Goal: Task Accomplishment & Management: Manage account settings

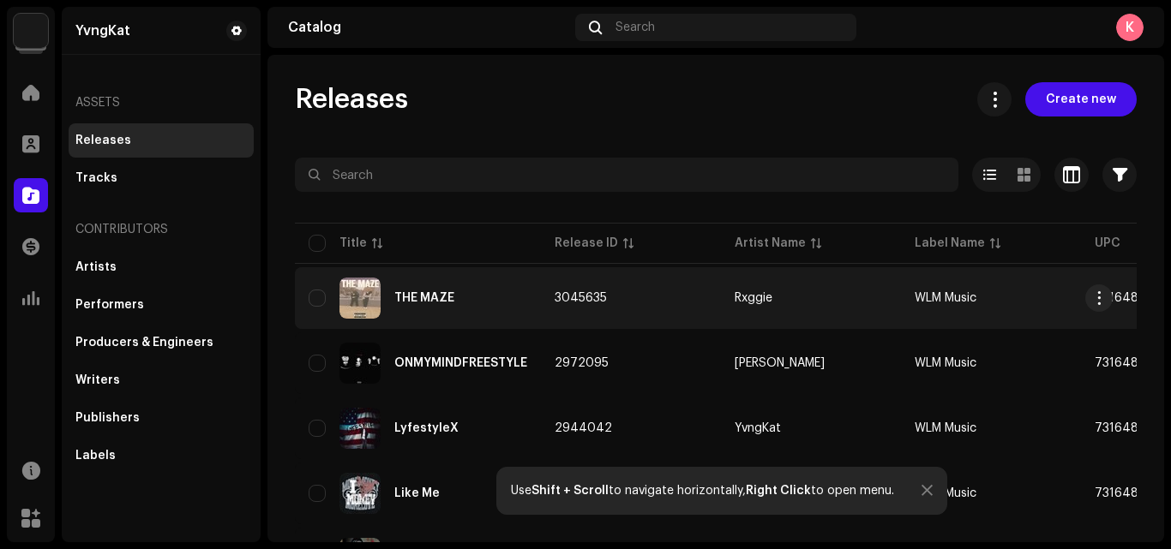
click at [513, 292] on div "THE MAZE" at bounding box center [418, 298] width 219 height 41
click at [442, 297] on div "THE MAZE" at bounding box center [424, 298] width 60 height 12
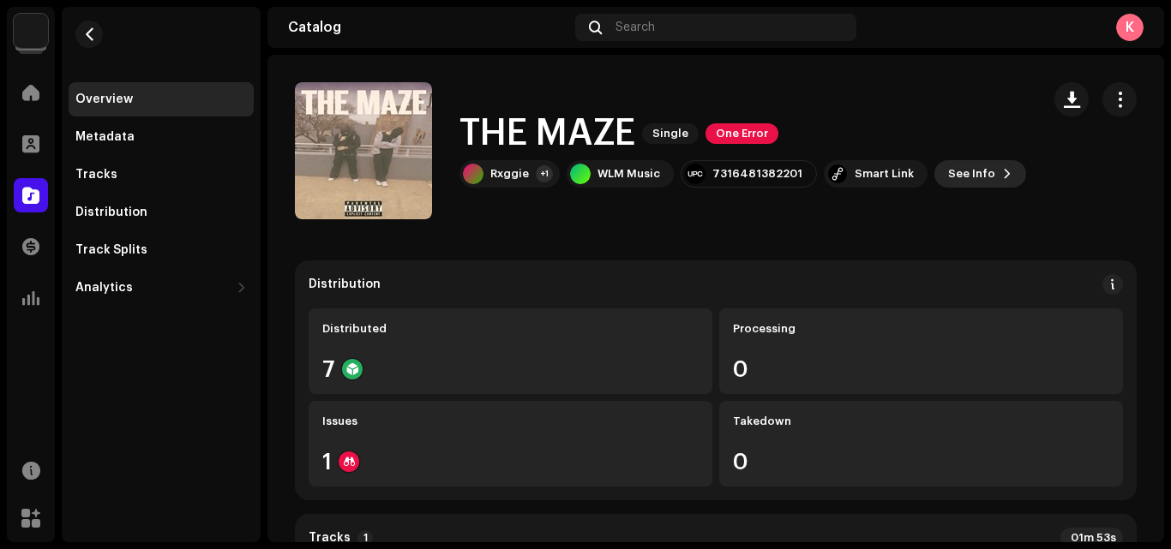
click at [948, 168] on span "See Info" at bounding box center [971, 174] width 47 height 34
click at [997, 165] on button "See Info" at bounding box center [980, 173] width 92 height 27
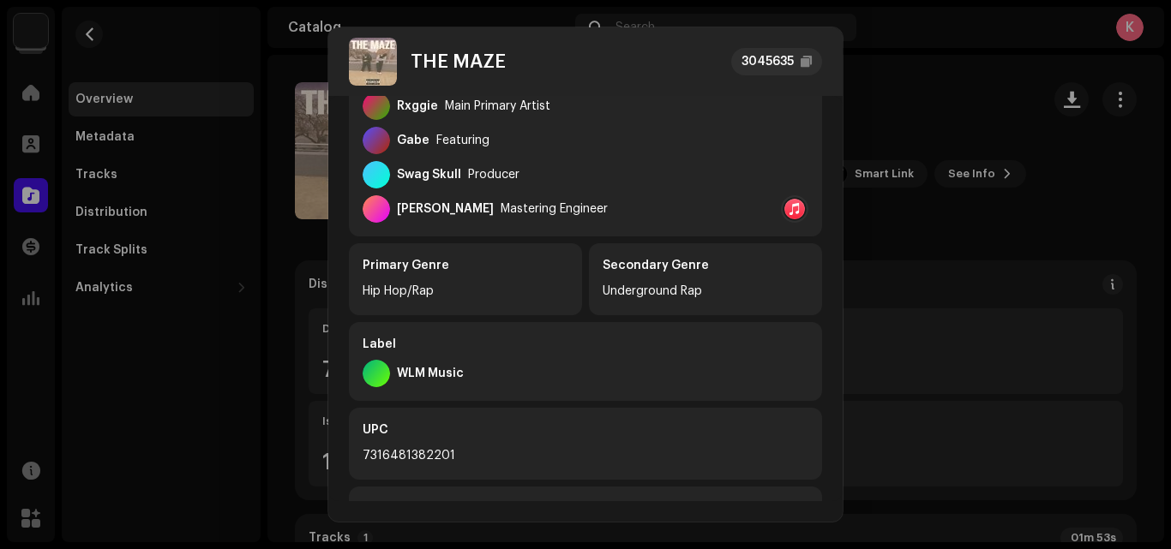
scroll to position [355, 0]
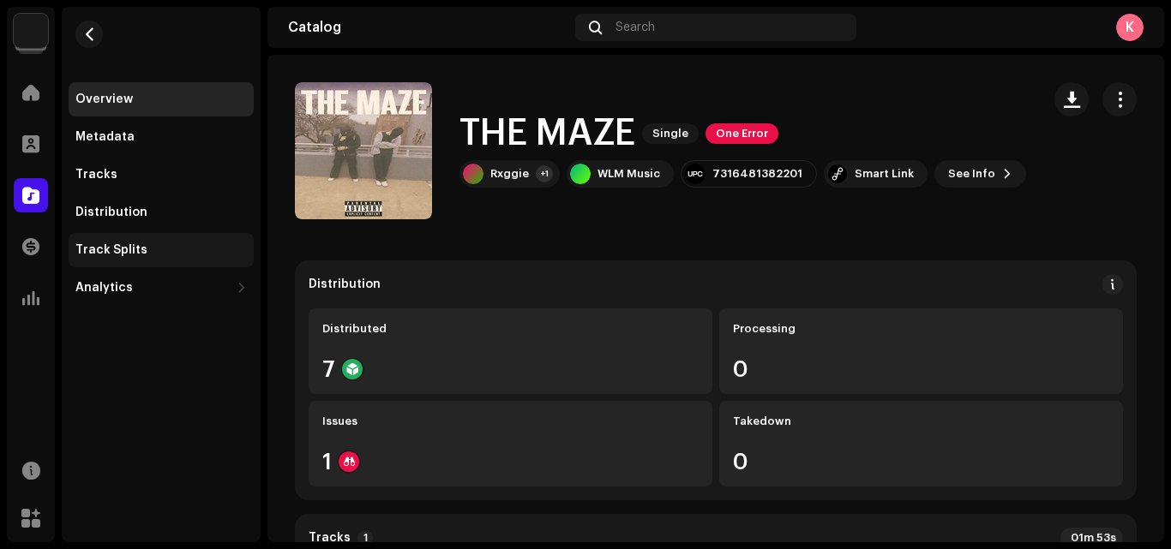
click at [189, 238] on div "Track Splits" at bounding box center [161, 250] width 185 height 34
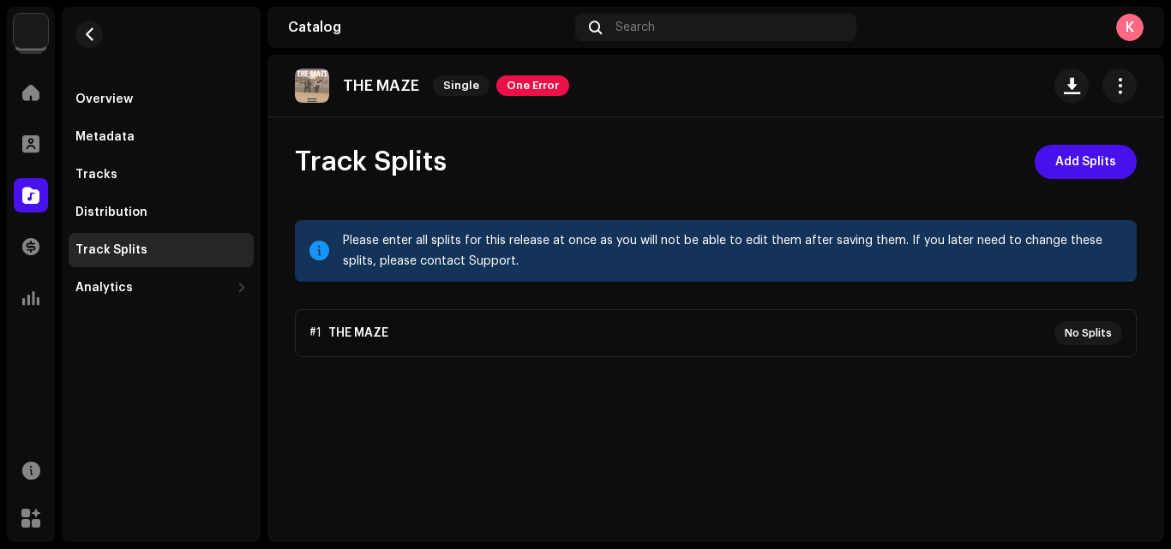
click at [1091, 335] on p-accordion "#1 THE MAZE No Splits" at bounding box center [716, 333] width 842 height 48
click at [1091, 145] on span "Add Splits" at bounding box center [1085, 162] width 61 height 34
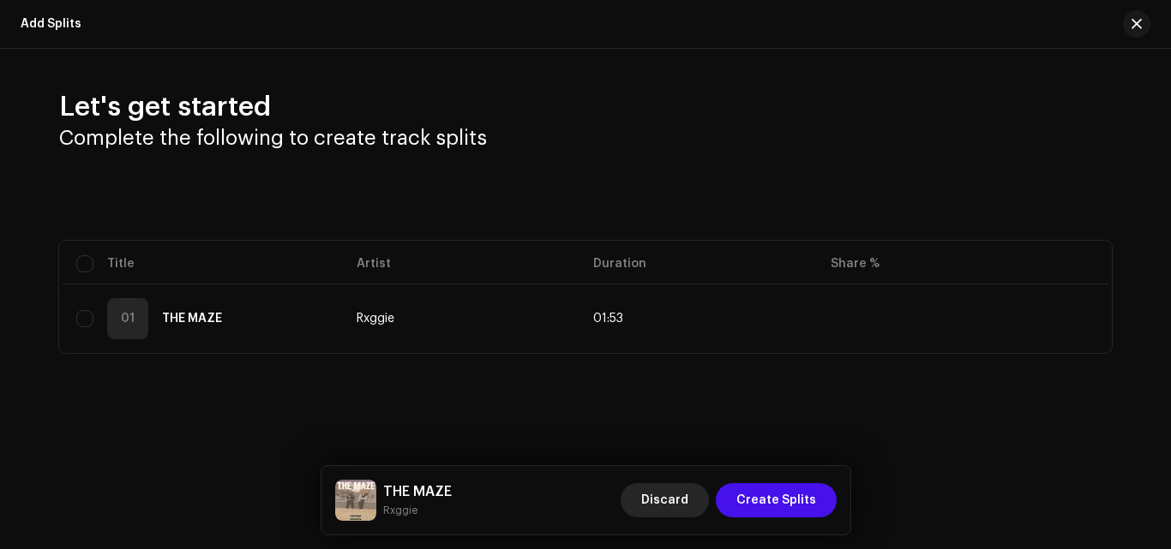
click at [680, 510] on span "Discard" at bounding box center [664, 500] width 47 height 34
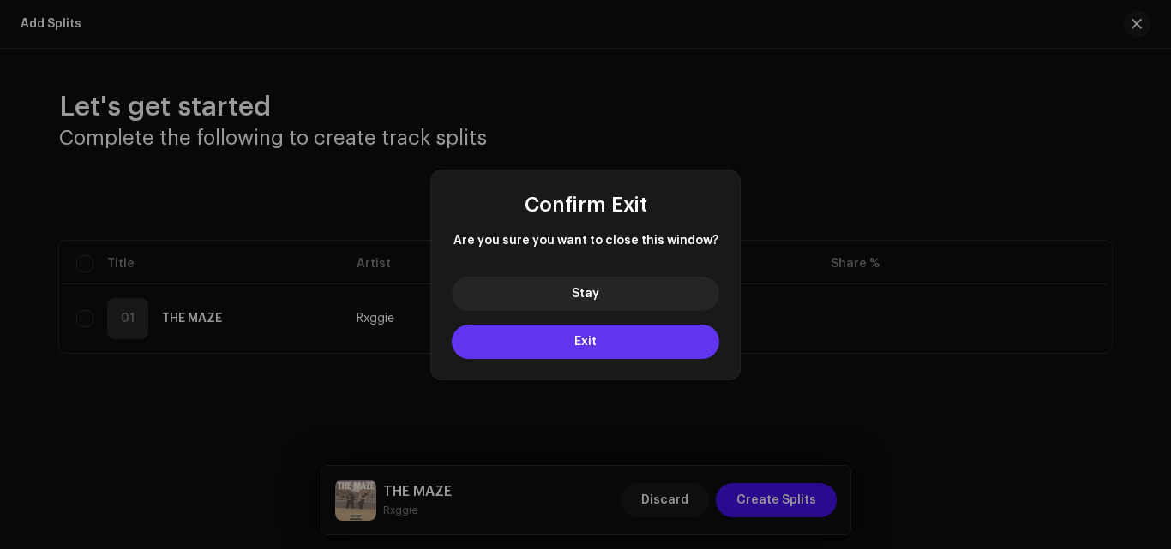
click at [527, 339] on button "Exit" at bounding box center [585, 342] width 267 height 34
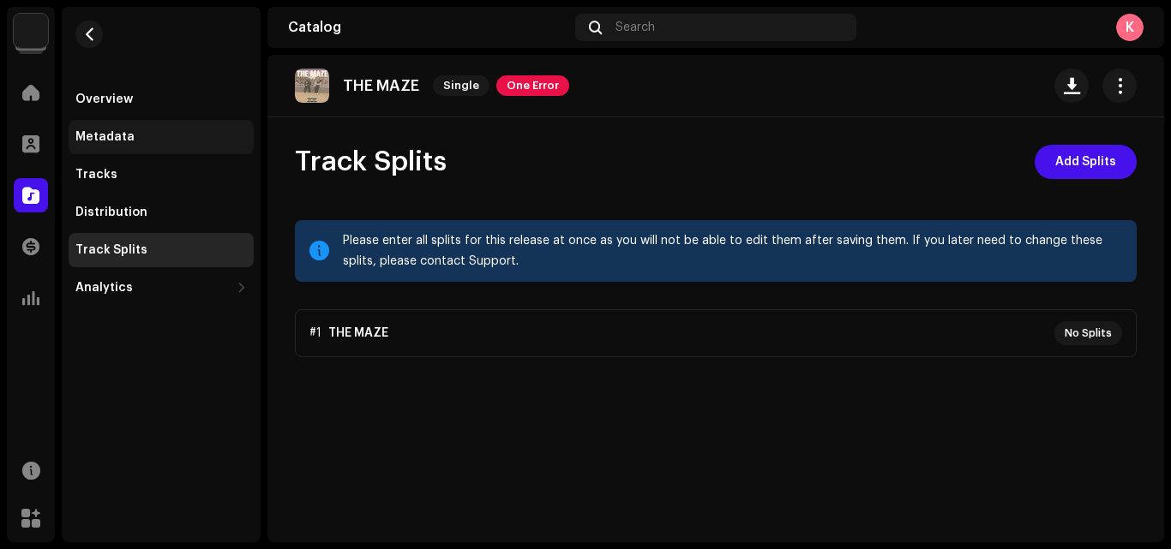
click at [135, 150] on div "Metadata" at bounding box center [161, 137] width 185 height 34
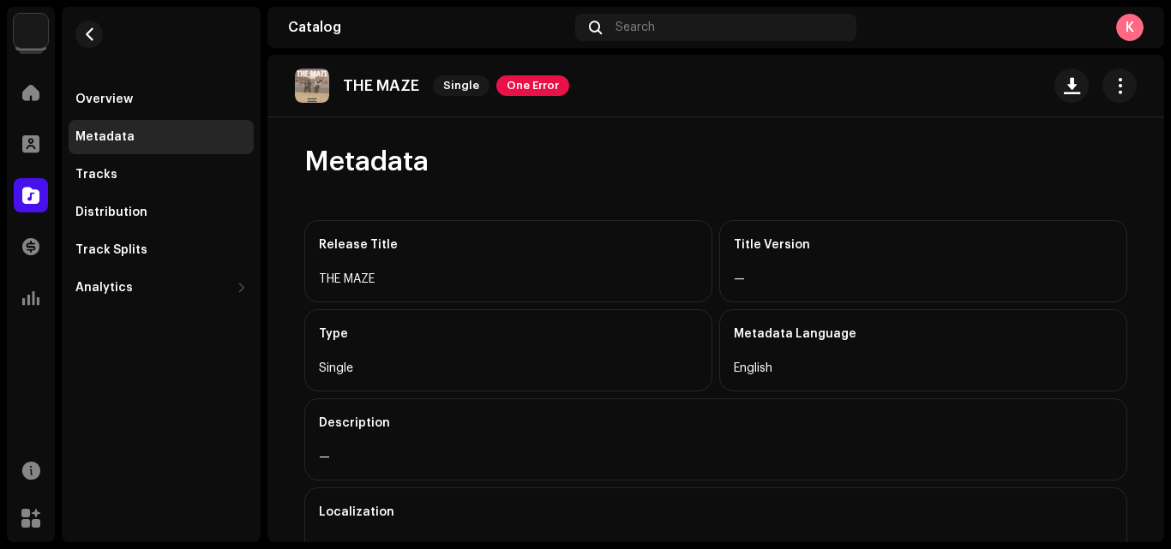
click at [30, 166] on div "Profile" at bounding box center [31, 144] width 48 height 48
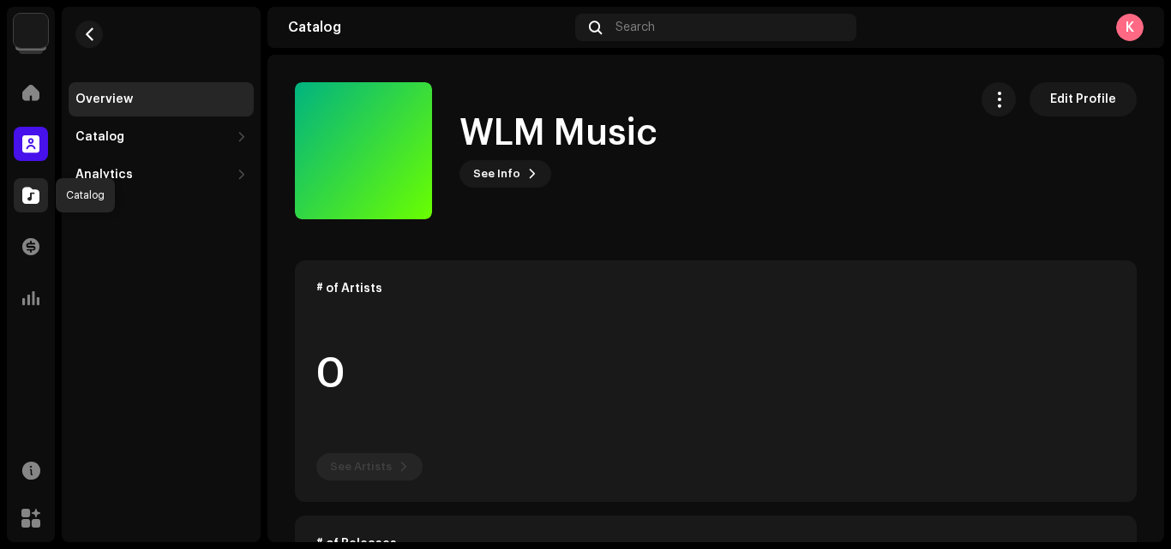
click at [18, 207] on div at bounding box center [31, 195] width 34 height 34
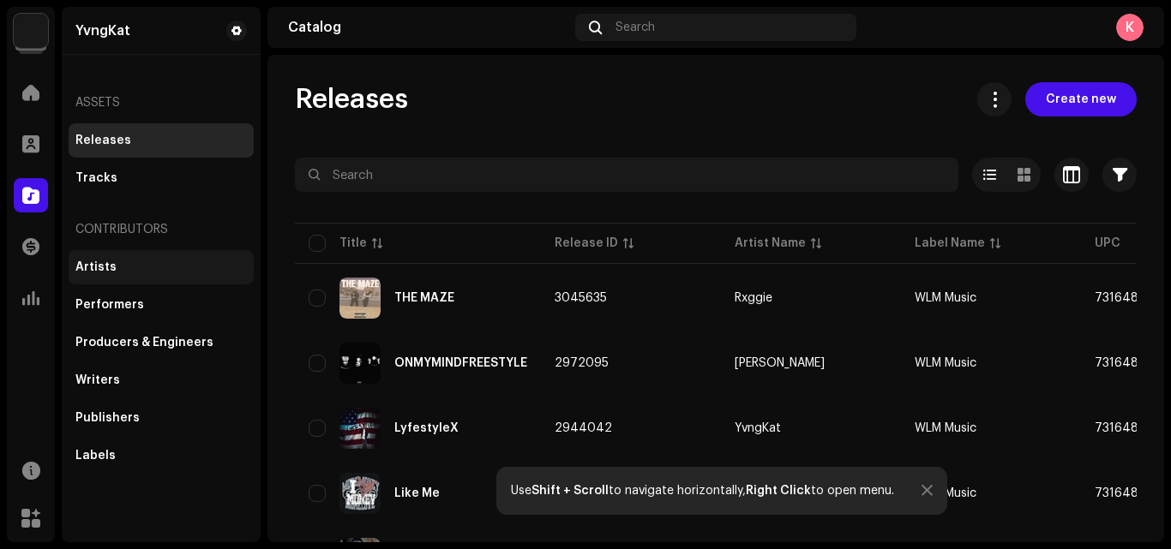
click at [145, 277] on div "Artists" at bounding box center [161, 267] width 185 height 34
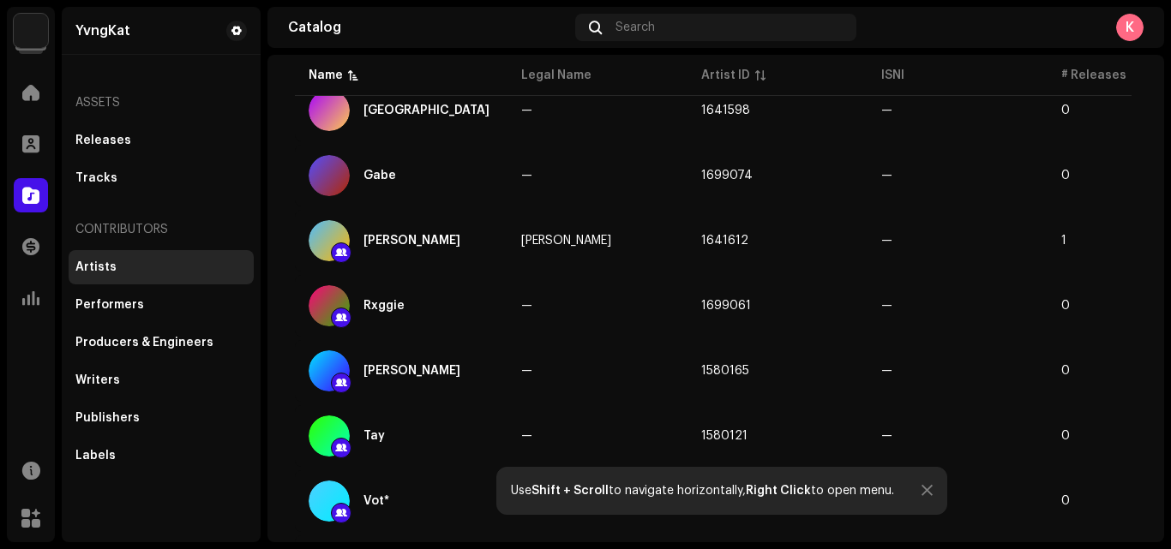
scroll to position [264, 0]
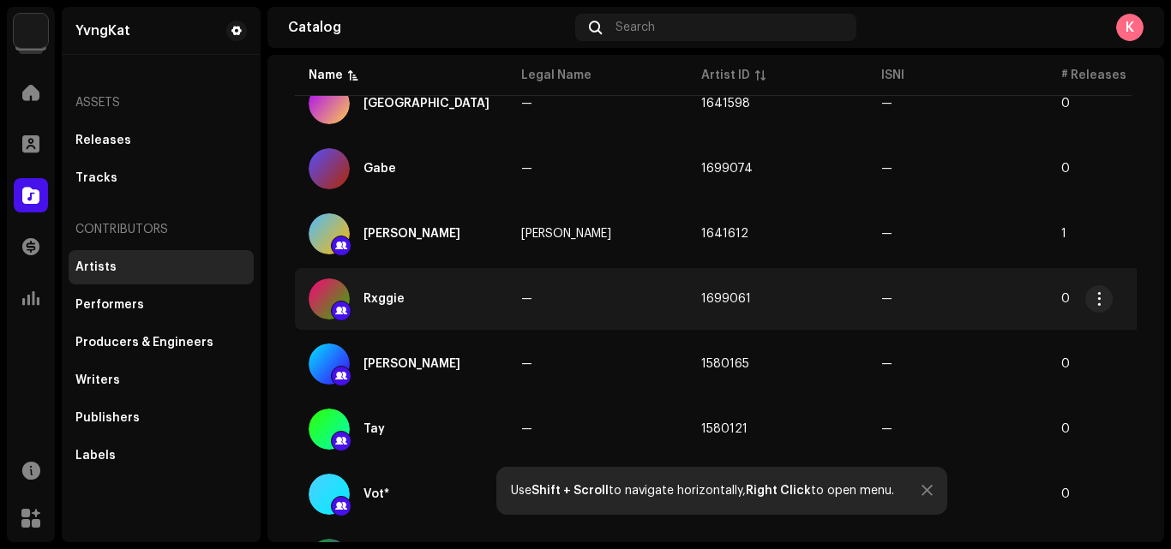
click at [607, 300] on td "—" at bounding box center [597, 299] width 180 height 62
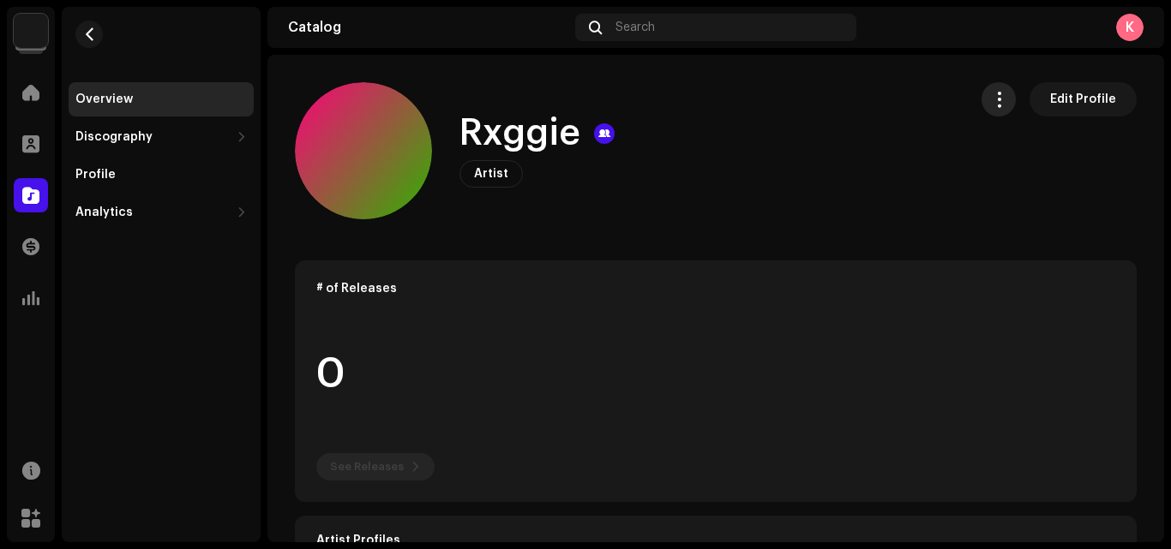
click at [996, 101] on span "button" at bounding box center [999, 100] width 16 height 14
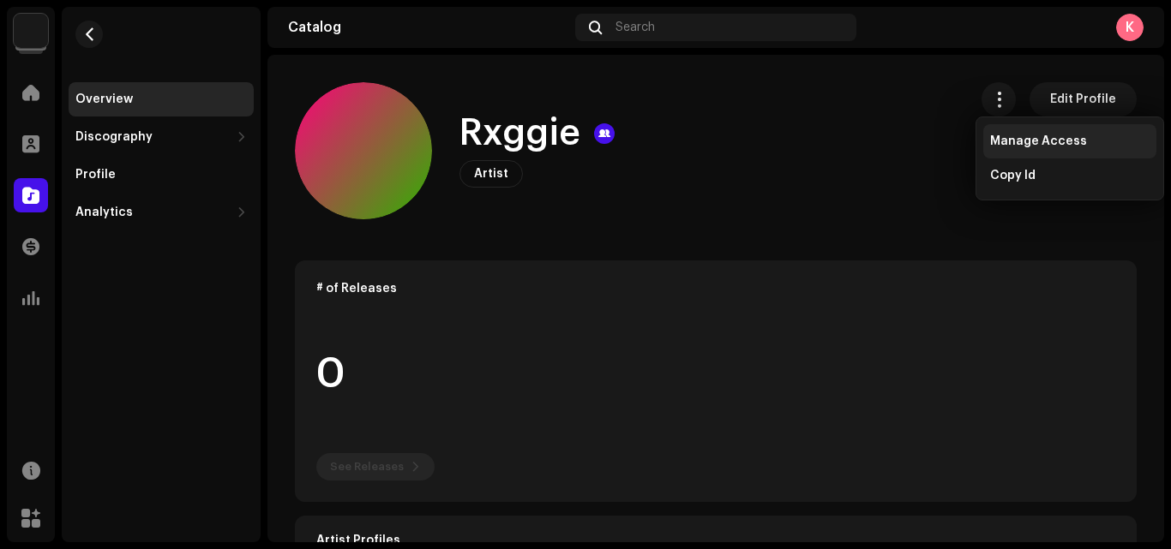
click at [1032, 132] on div "Manage Access" at bounding box center [1069, 141] width 173 height 34
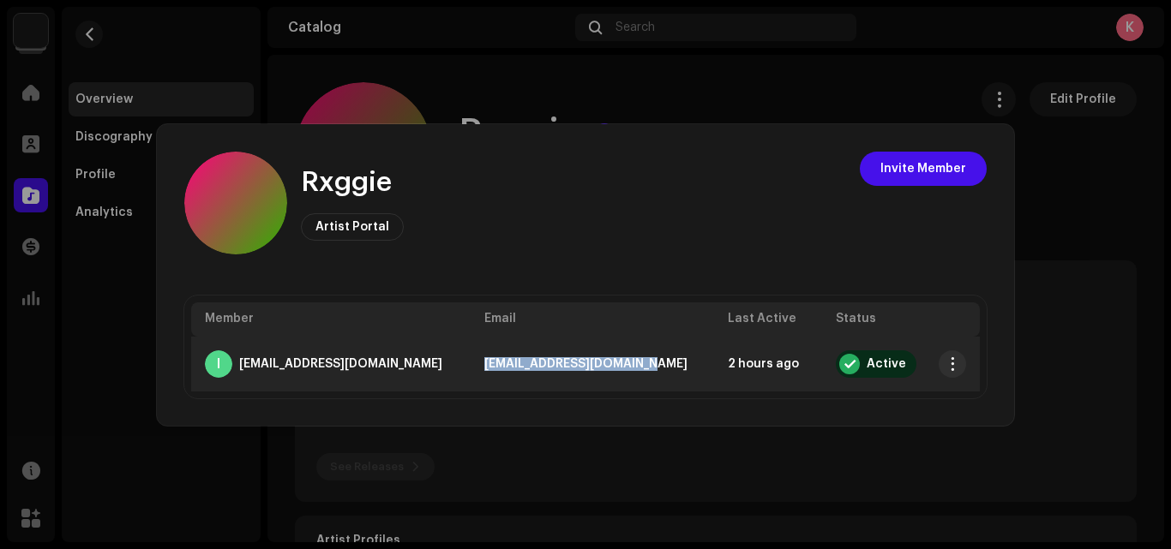
drag, startPoint x: 469, startPoint y: 363, endPoint x: 644, endPoint y: 355, distance: 175.0
click at [644, 355] on td "[EMAIL_ADDRESS][DOMAIN_NAME]" at bounding box center [591, 364] width 243 height 55
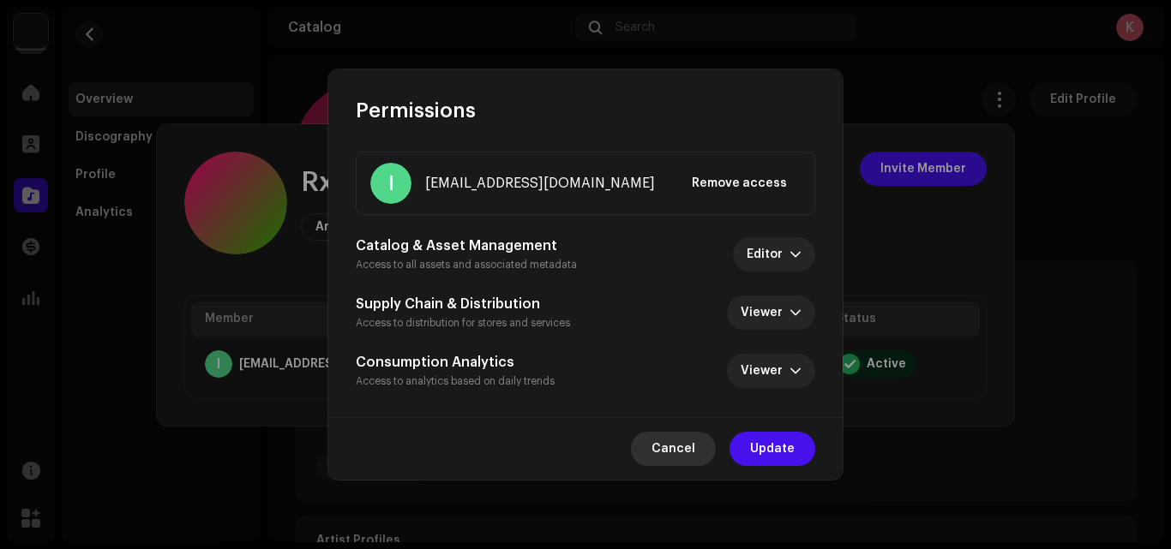
drag, startPoint x: 608, startPoint y: 360, endPoint x: 683, endPoint y: 444, distance: 112.9
click at [683, 444] on span "Cancel" at bounding box center [673, 449] width 44 height 34
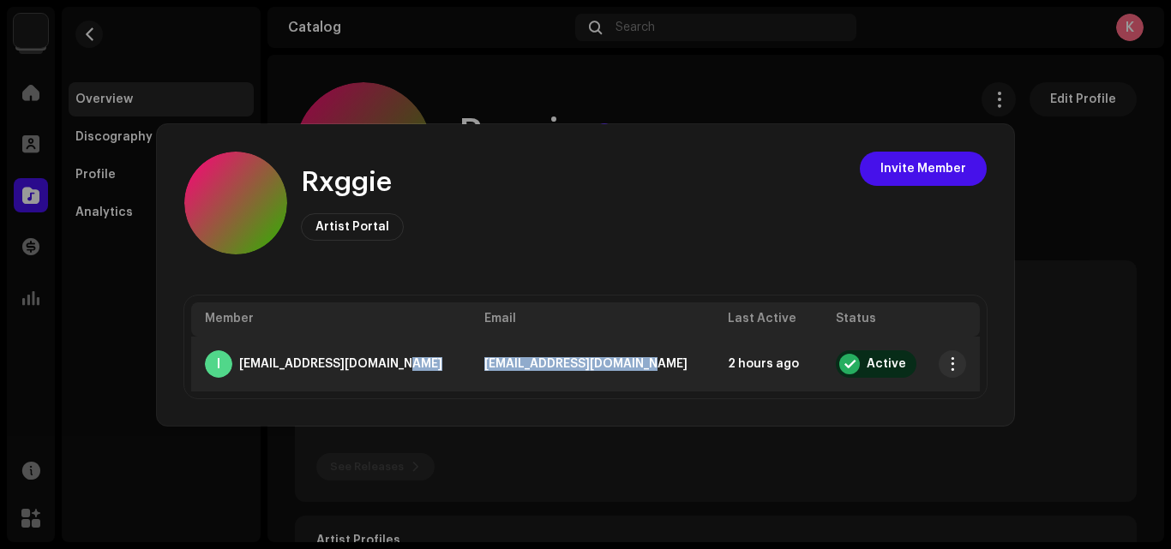
drag, startPoint x: 628, startPoint y: 362, endPoint x: 437, endPoint y: 366, distance: 191.1
click at [437, 366] on tr "I [EMAIL_ADDRESS][DOMAIN_NAME] [EMAIL_ADDRESS][DOMAIN_NAME] 2 hours ago Active" at bounding box center [585, 364] width 788 height 55
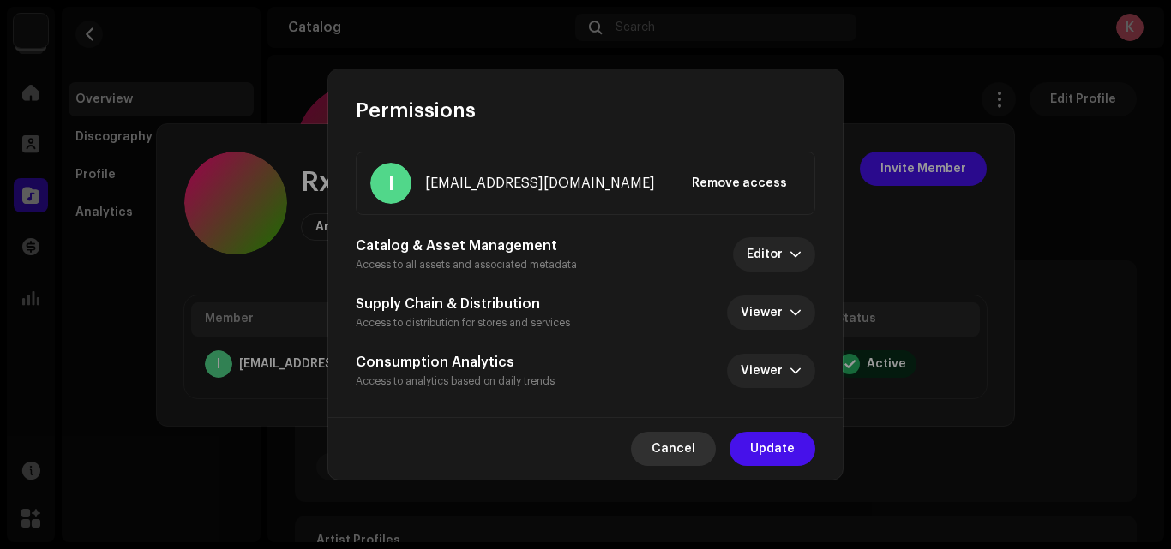
click at [693, 454] on span "Cancel" at bounding box center [673, 449] width 44 height 34
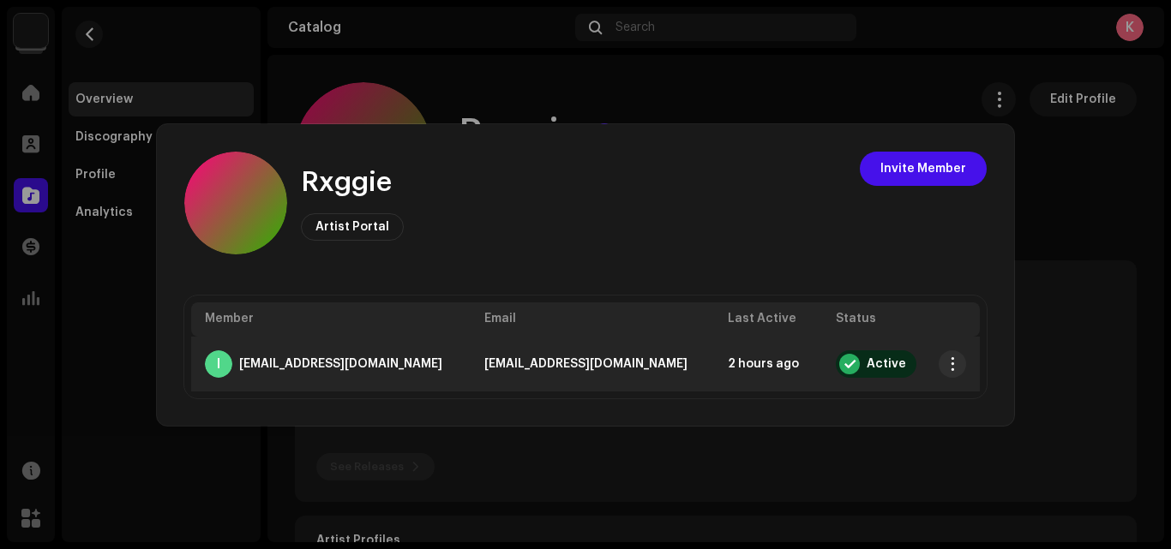
click at [314, 366] on strong "[EMAIL_ADDRESS][DOMAIN_NAME]" at bounding box center [340, 364] width 203 height 14
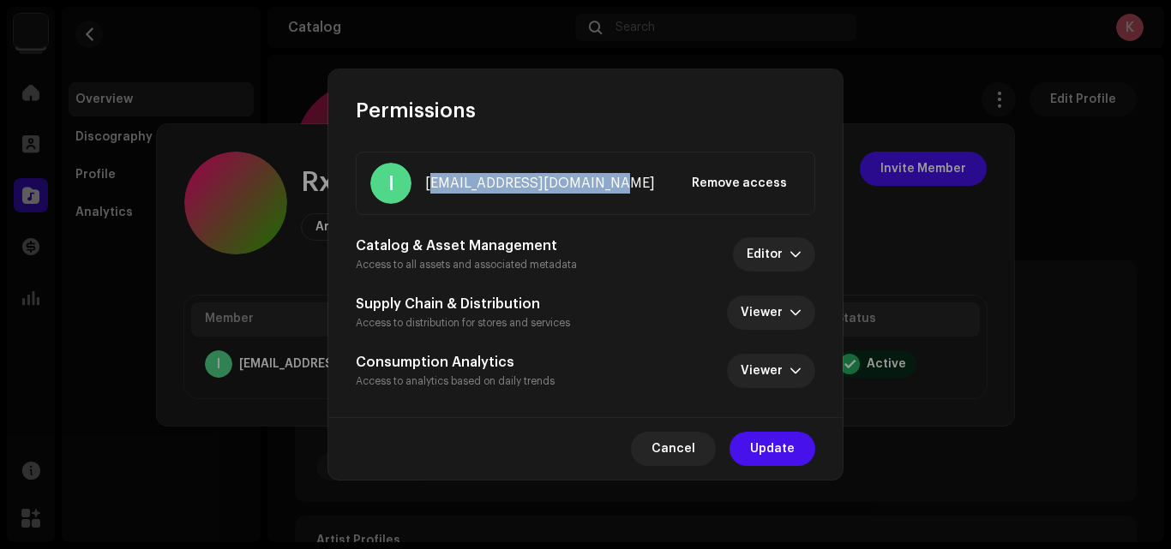
drag, startPoint x: 425, startPoint y: 184, endPoint x: 612, endPoint y: 186, distance: 186.8
click at [612, 186] on div "I [EMAIL_ADDRESS][DOMAIN_NAME] Remove access" at bounding box center [585, 183] width 430 height 41
copy h5 "[EMAIL_ADDRESS][DOMAIN_NAME]"
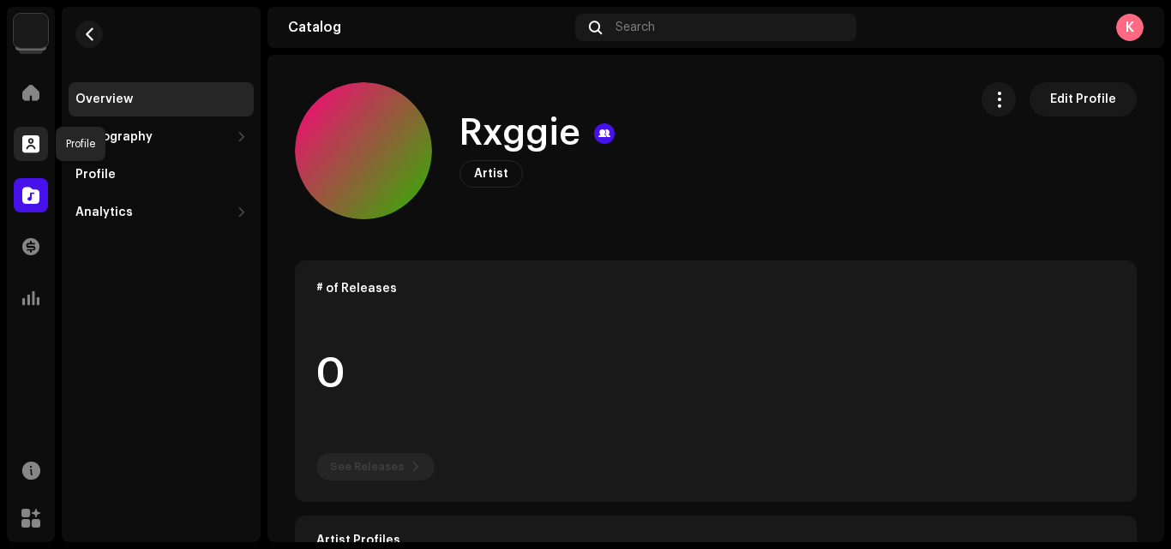
click at [21, 140] on div at bounding box center [31, 144] width 34 height 34
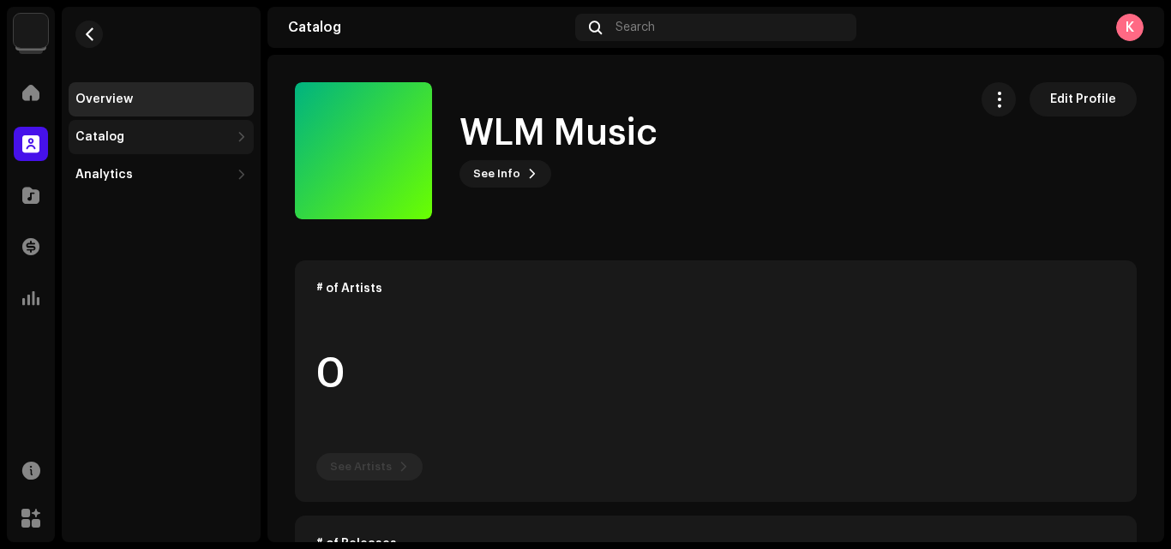
click at [155, 135] on div "Catalog" at bounding box center [152, 137] width 154 height 14
click at [51, 188] on div "Catalog" at bounding box center [31, 195] width 48 height 48
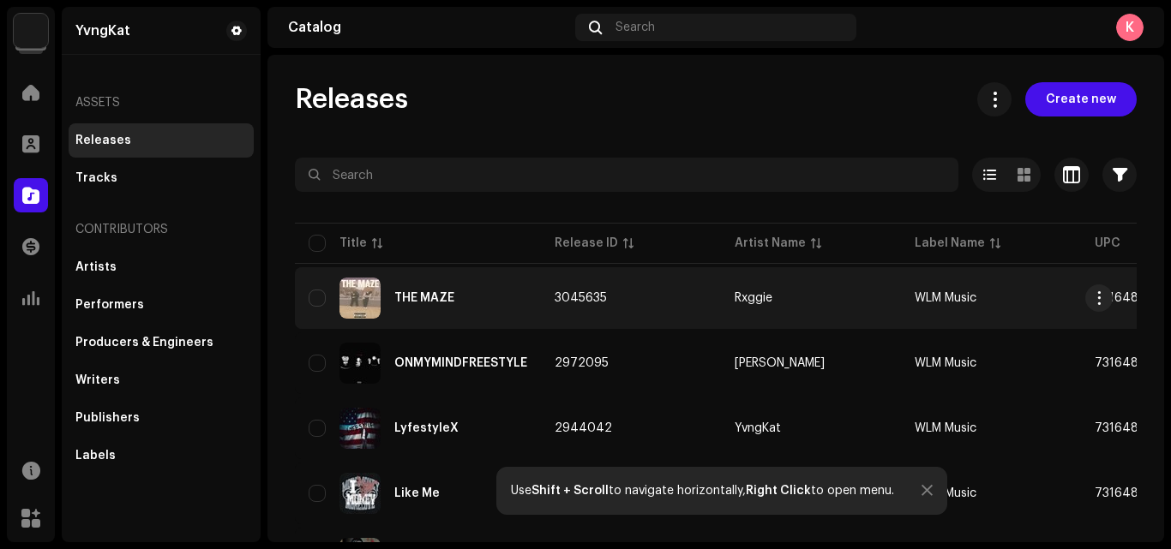
click at [561, 296] on span "3045635" at bounding box center [580, 298] width 52 height 12
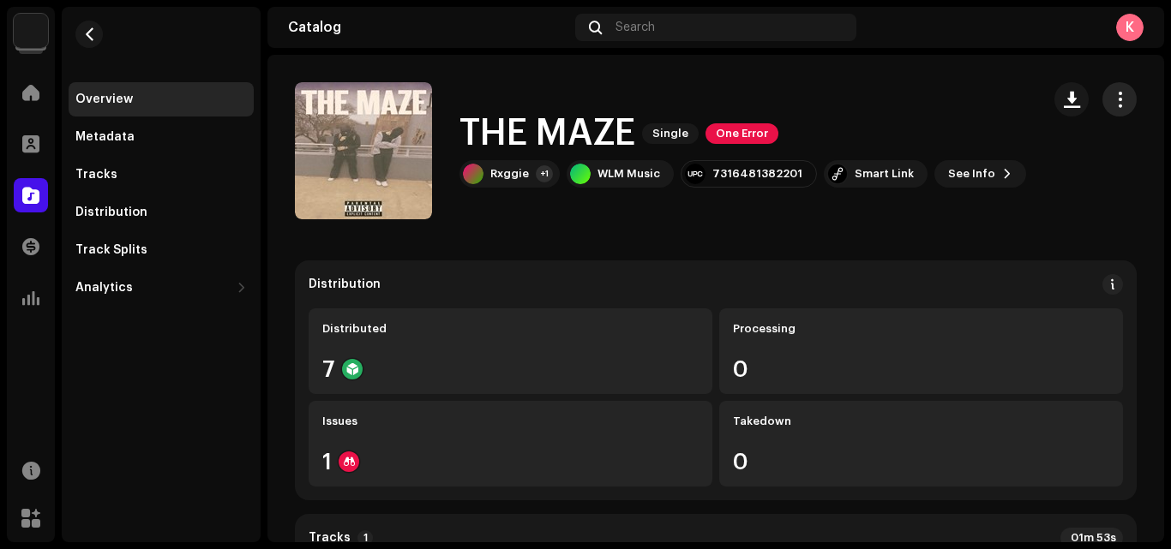
click at [1117, 103] on span "button" at bounding box center [1119, 100] width 16 height 14
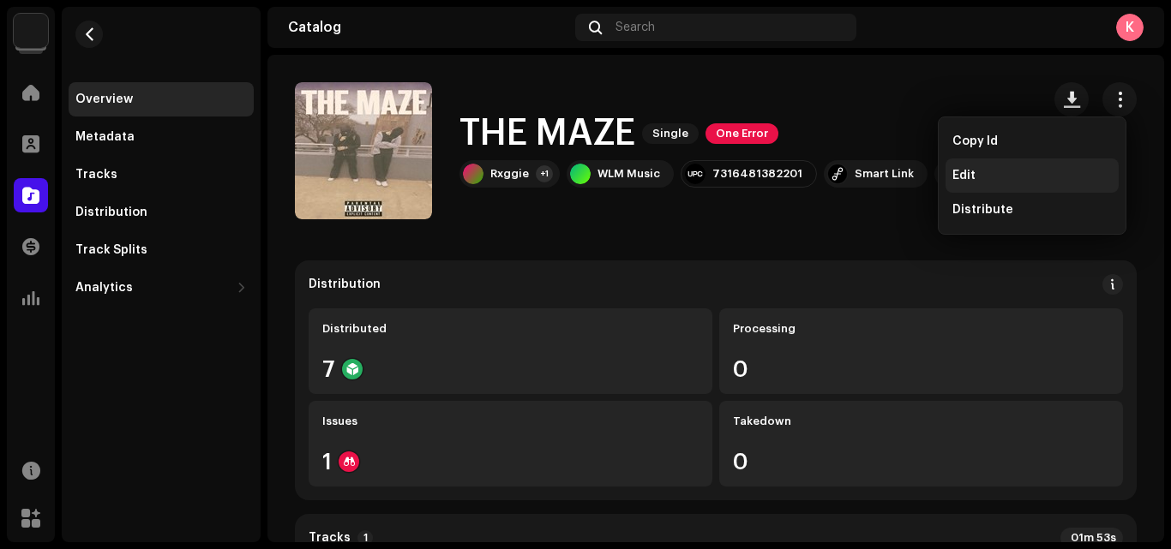
click at [955, 165] on div "Edit" at bounding box center [1031, 176] width 173 height 34
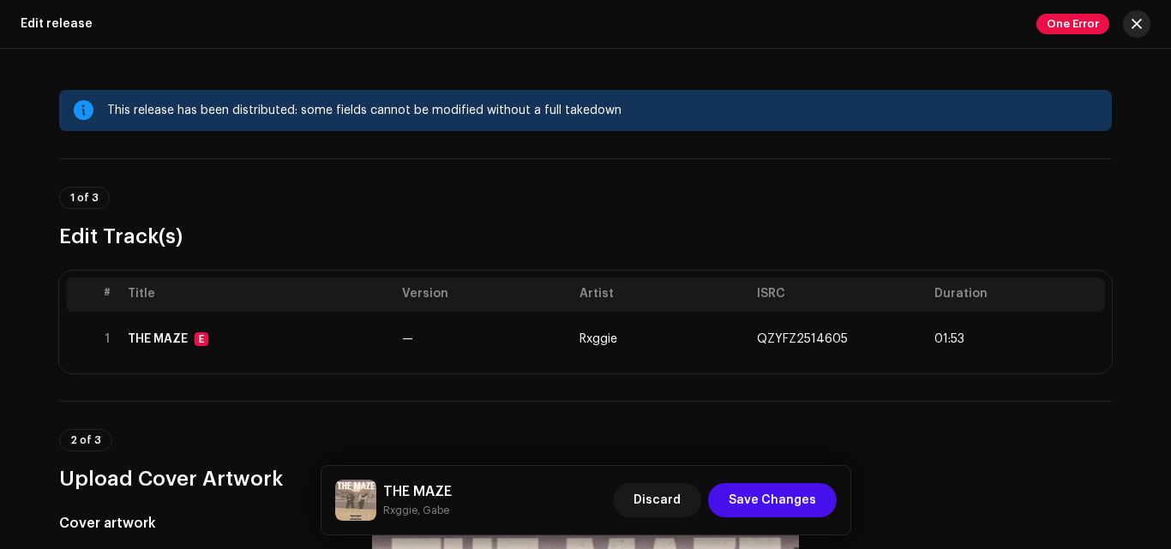
click at [1136, 22] on span "button" at bounding box center [1136, 24] width 10 height 14
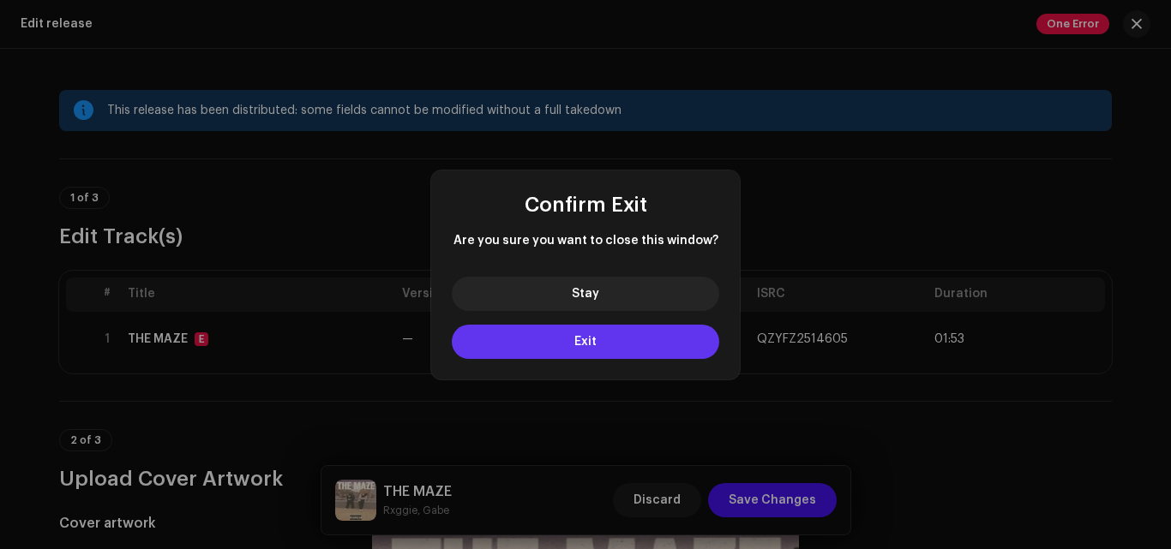
click at [655, 335] on button "Exit" at bounding box center [585, 342] width 267 height 34
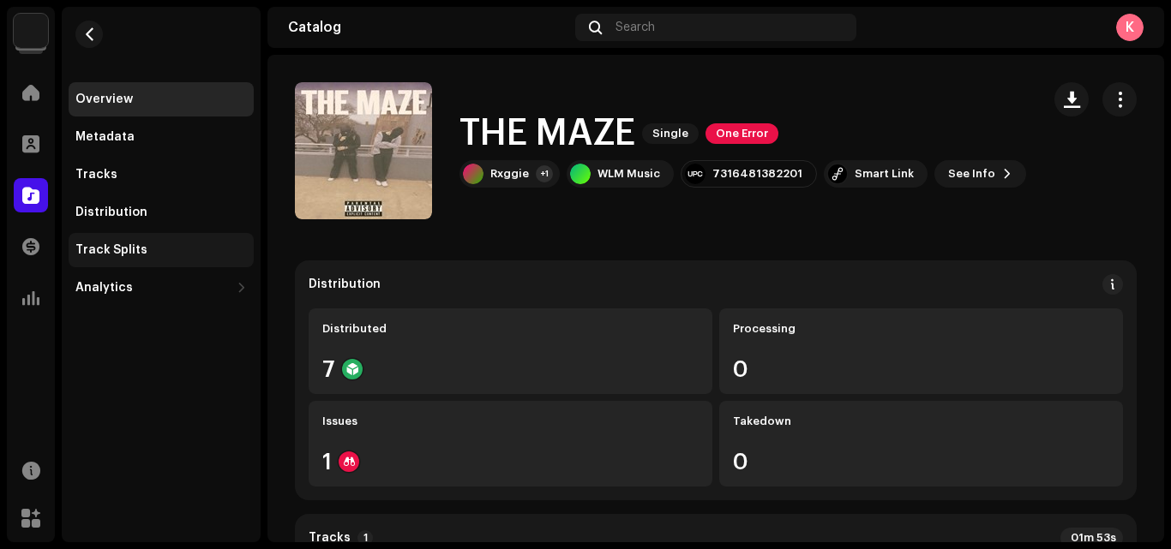
click at [182, 251] on div "Track Splits" at bounding box center [160, 250] width 171 height 14
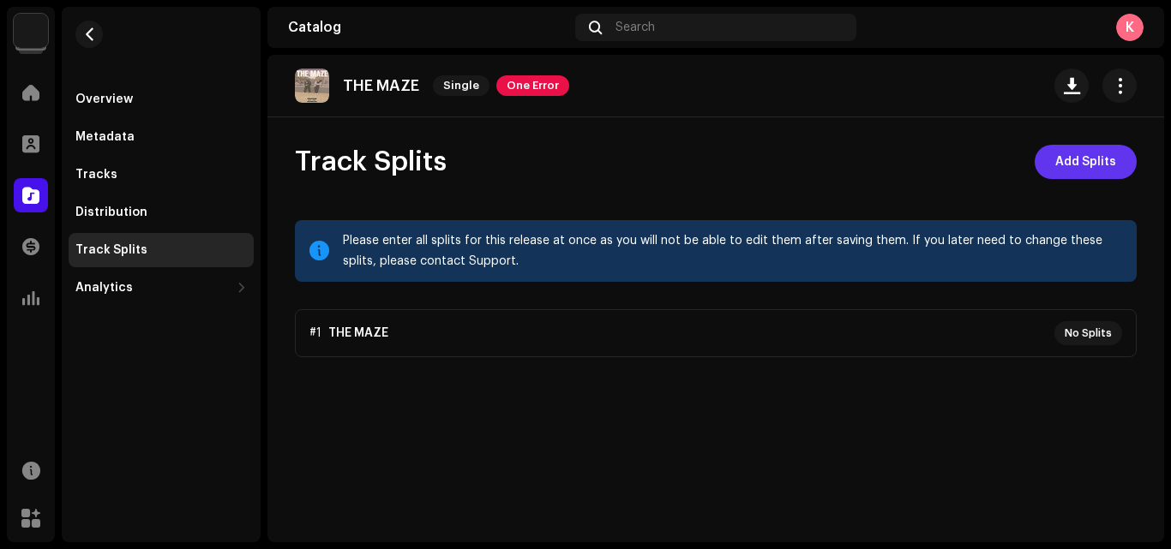
click at [1106, 155] on span "Add Splits" at bounding box center [1085, 162] width 61 height 34
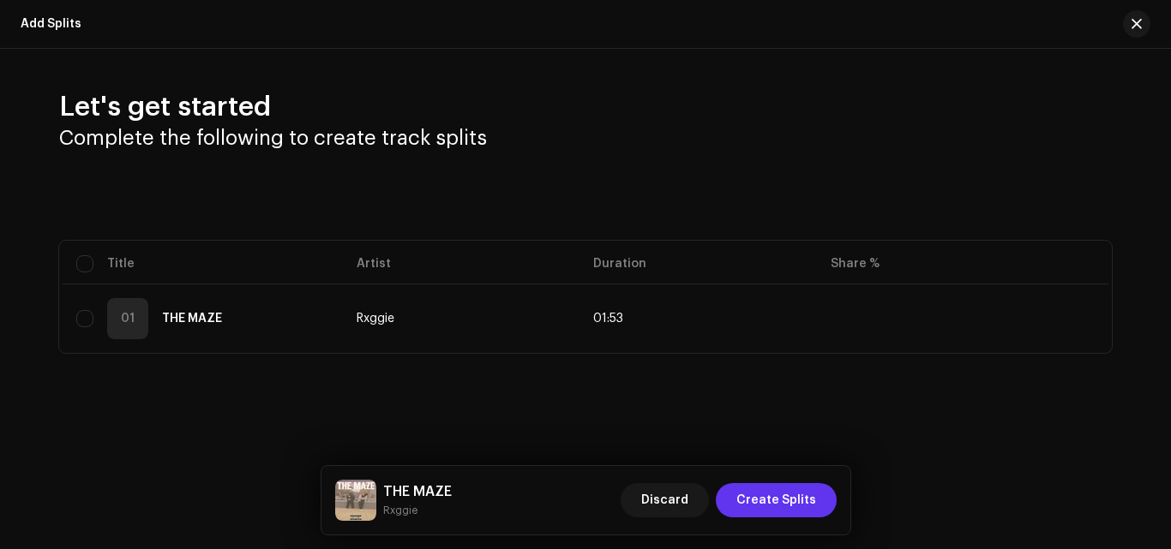
drag, startPoint x: 793, startPoint y: 478, endPoint x: 782, endPoint y: 501, distance: 25.3
click at [782, 501] on div "THE MAZE Rxggie Discard Create Splits" at bounding box center [585, 500] width 529 height 69
click at [782, 501] on span "Create Splits" at bounding box center [776, 500] width 80 height 34
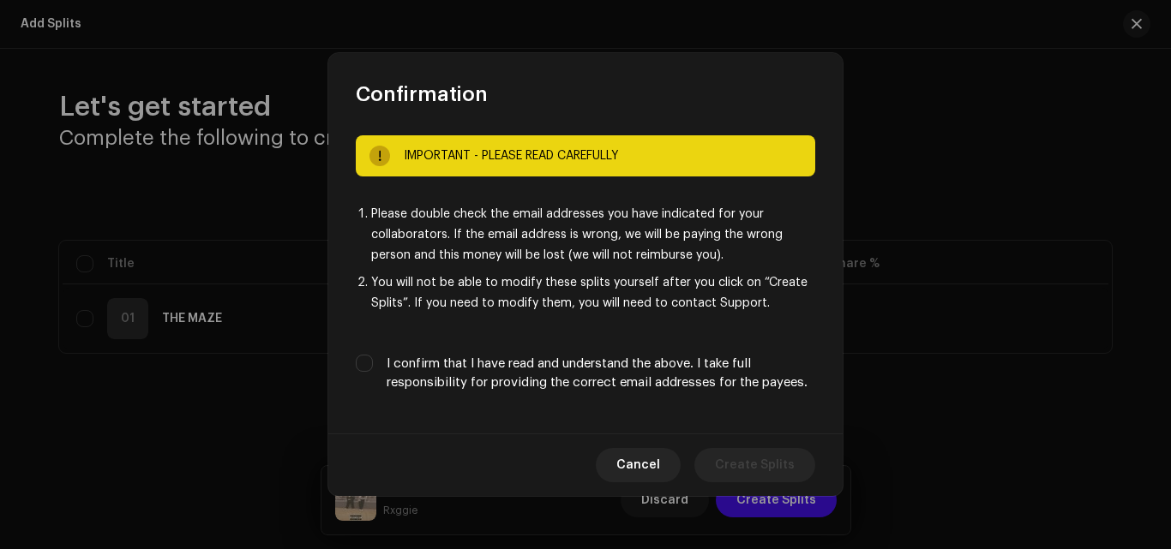
click at [355, 362] on div "IMPORTANT - PLEASE READ CAREFULLY Please double check the email addresses you h…" at bounding box center [585, 271] width 514 height 326
click at [380, 362] on div "I confirm that I have read and understand the above. I take full responsibility…" at bounding box center [585, 374] width 459 height 38
click at [374, 362] on div "I confirm that I have read and understand the above. I take full responsibility…" at bounding box center [585, 374] width 459 height 38
click at [360, 361] on input "I confirm that I have read and understand the above. I take full responsibility…" at bounding box center [364, 363] width 17 height 17
checkbox input "true"
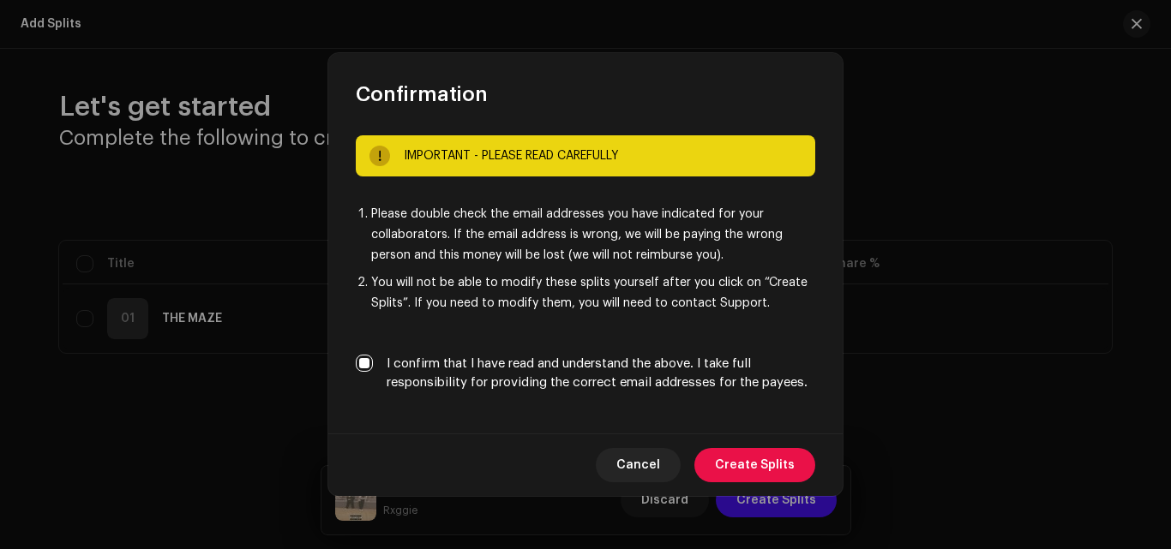
click at [752, 452] on span "Create Splits" at bounding box center [755, 465] width 80 height 34
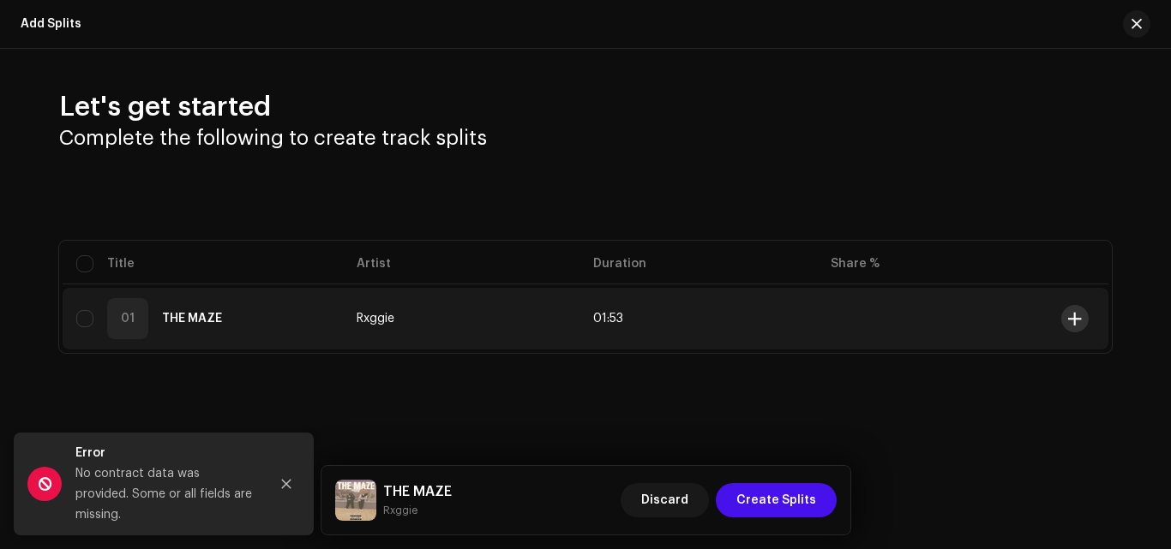
click at [1080, 319] on span at bounding box center [1074, 319] width 13 height 14
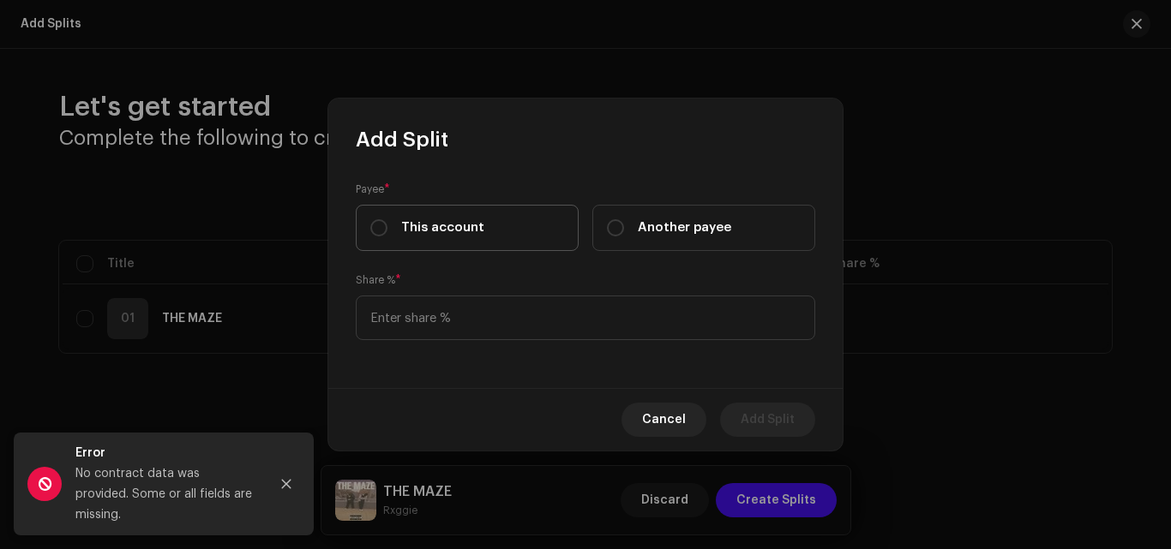
click at [395, 236] on div "This account" at bounding box center [427, 228] width 114 height 19
click at [387, 236] on input "This account" at bounding box center [378, 227] width 17 height 17
radio input "true"
click at [689, 238] on label "Another payee" at bounding box center [703, 228] width 223 height 46
click at [624, 237] on input "Another payee" at bounding box center [615, 227] width 17 height 17
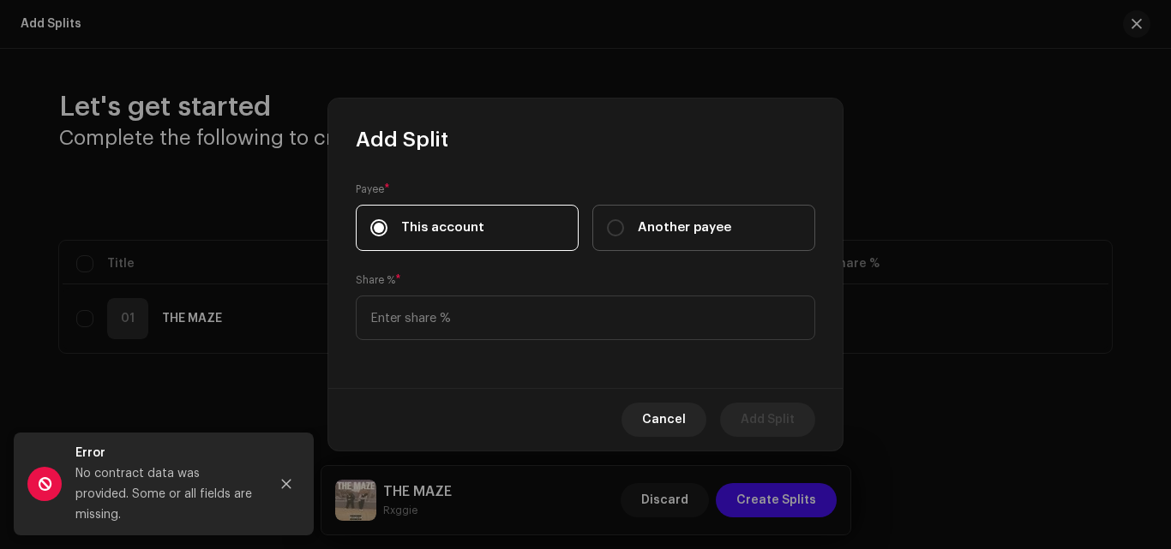
radio input "true"
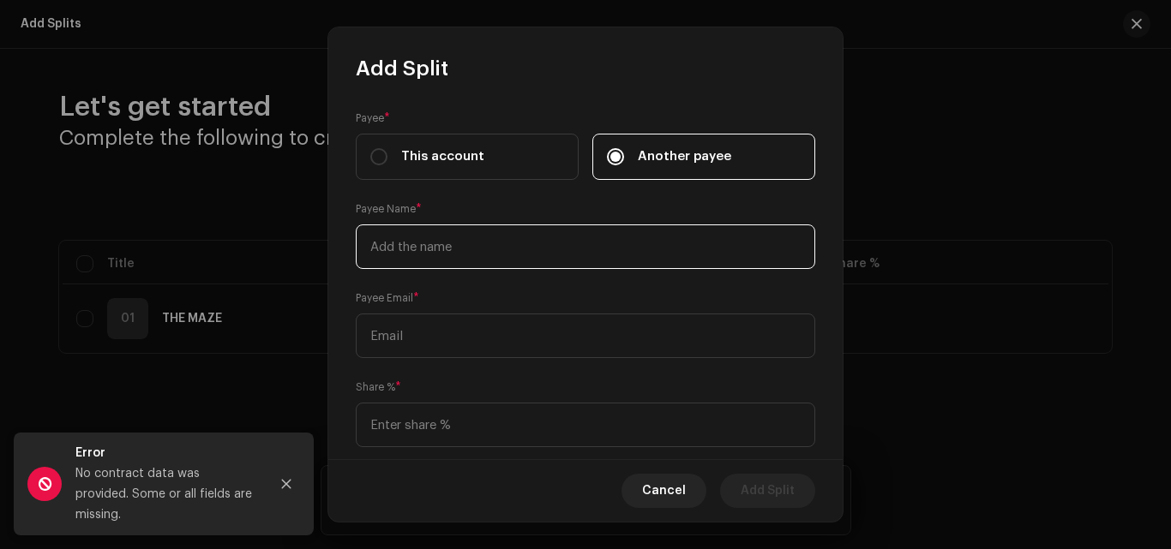
drag, startPoint x: 457, startPoint y: 247, endPoint x: 420, endPoint y: 262, distance: 39.9
click at [420, 262] on input "text" at bounding box center [585, 247] width 459 height 45
type input "[PERSON_NAME]"
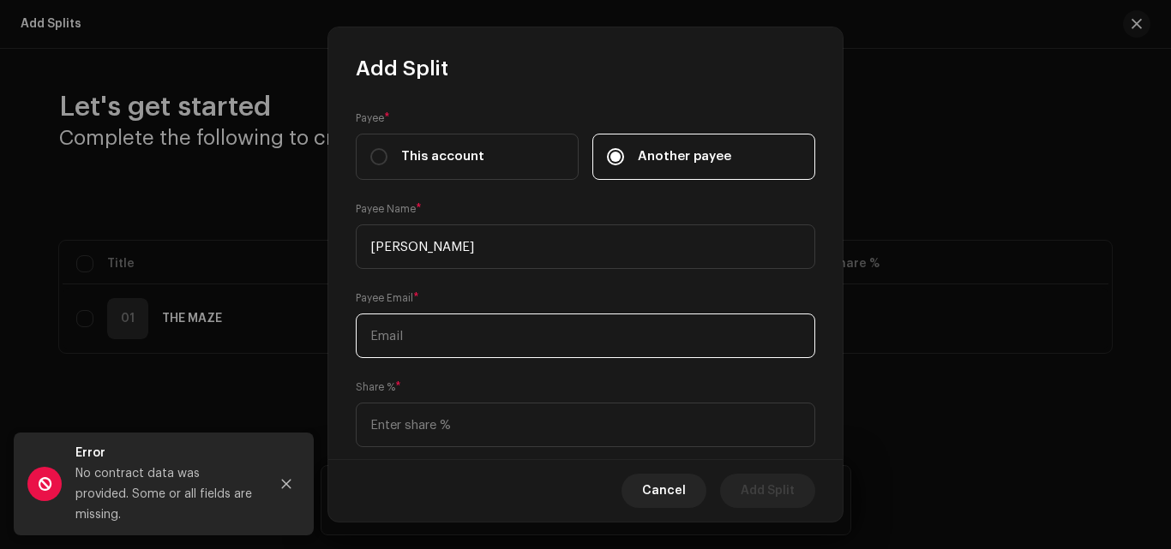
click at [417, 323] on input "text" at bounding box center [585, 336] width 459 height 45
paste input "[EMAIL_ADDRESS][DOMAIN_NAME]"
type input "[EMAIL_ADDRESS][DOMAIN_NAME]"
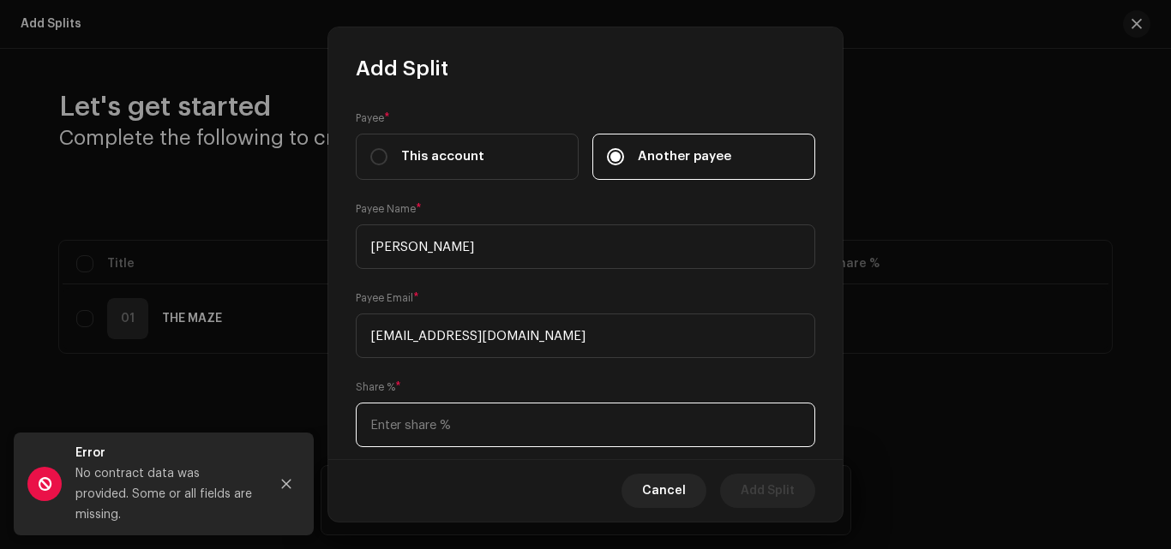
click at [445, 409] on input at bounding box center [585, 425] width 459 height 45
type input "50.00"
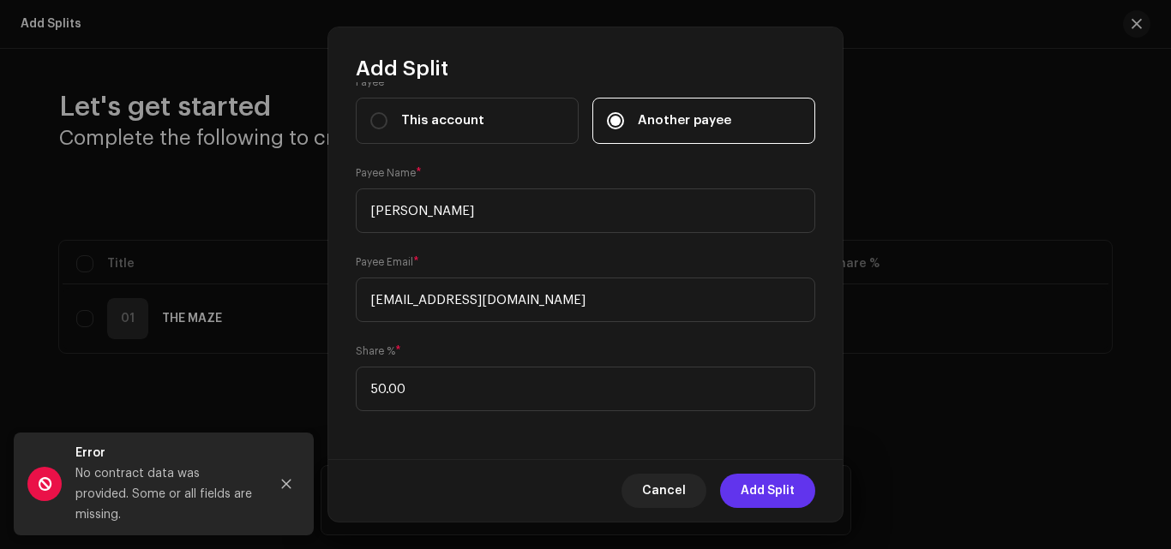
click at [781, 488] on span "Add Split" at bounding box center [767, 491] width 54 height 34
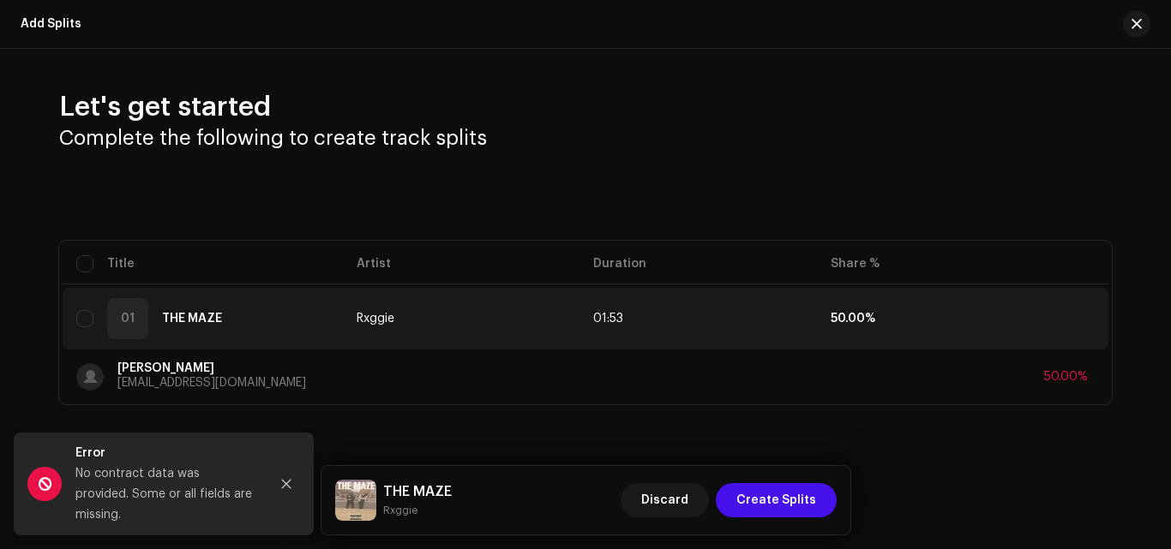
click at [781, 488] on span "Create Splits" at bounding box center [776, 500] width 80 height 34
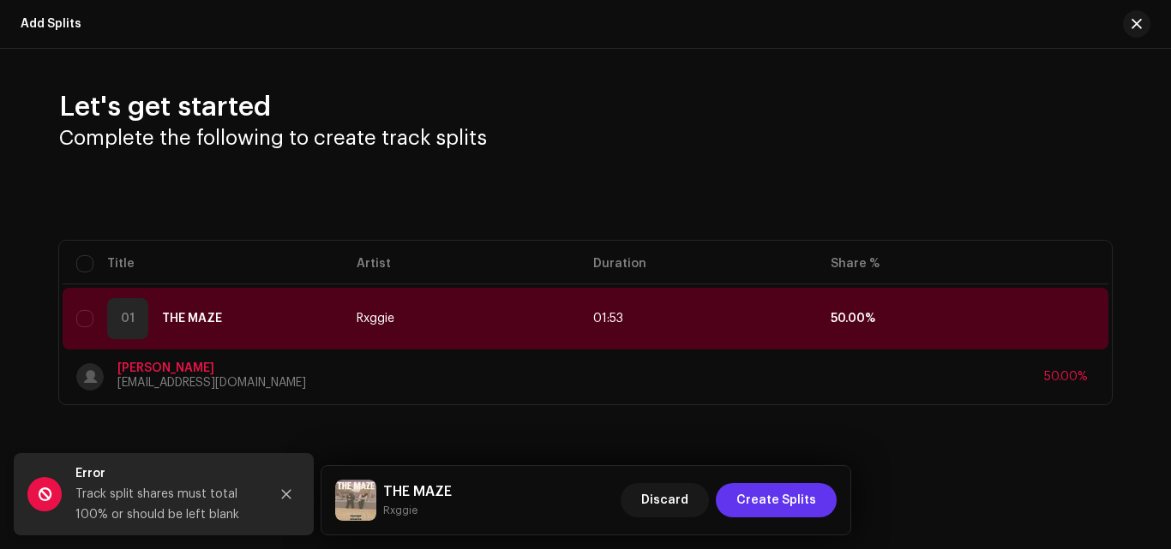
click at [782, 491] on span "Create Splits" at bounding box center [776, 500] width 80 height 34
click at [1069, 311] on button at bounding box center [1074, 318] width 27 height 27
click at [1063, 317] on button at bounding box center [1074, 318] width 27 height 27
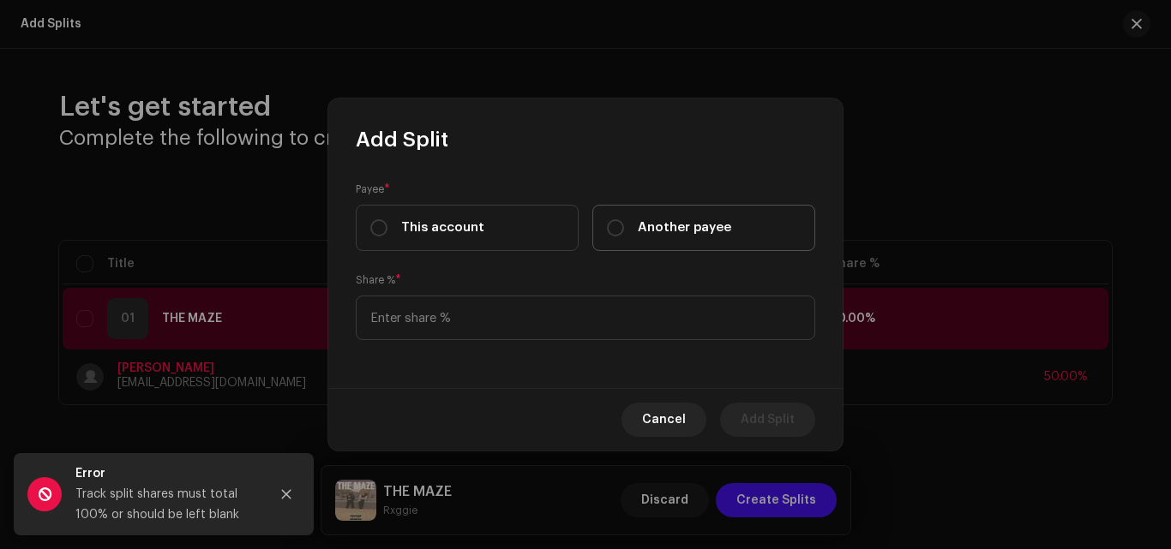
click at [705, 237] on label "Another payee" at bounding box center [703, 228] width 223 height 46
click at [624, 237] on input "Another payee" at bounding box center [615, 227] width 17 height 17
radio input "true"
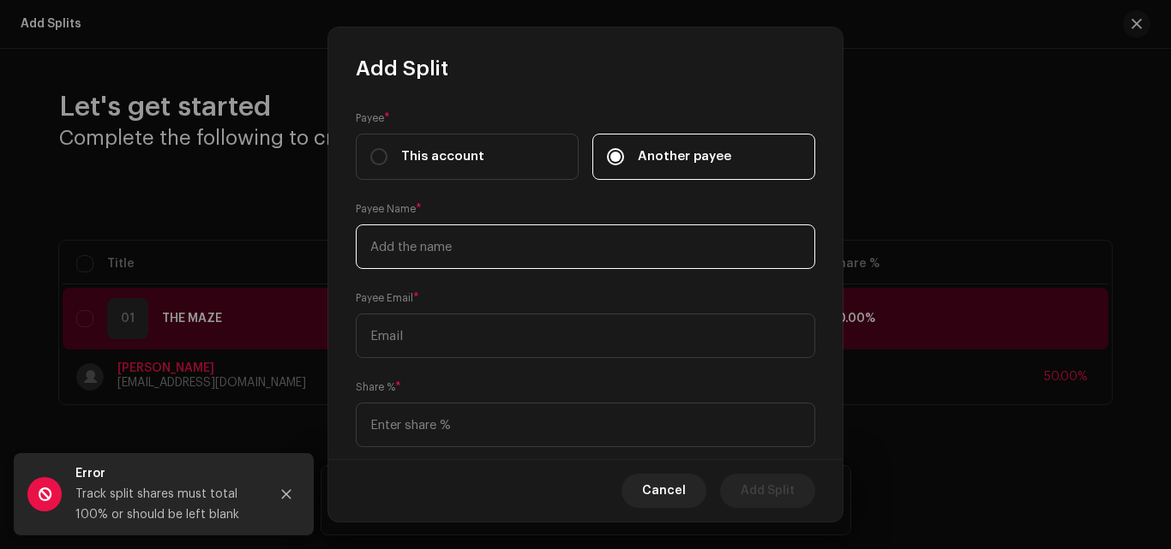
click at [488, 263] on input "text" at bounding box center [585, 247] width 459 height 45
type input "Gabe"
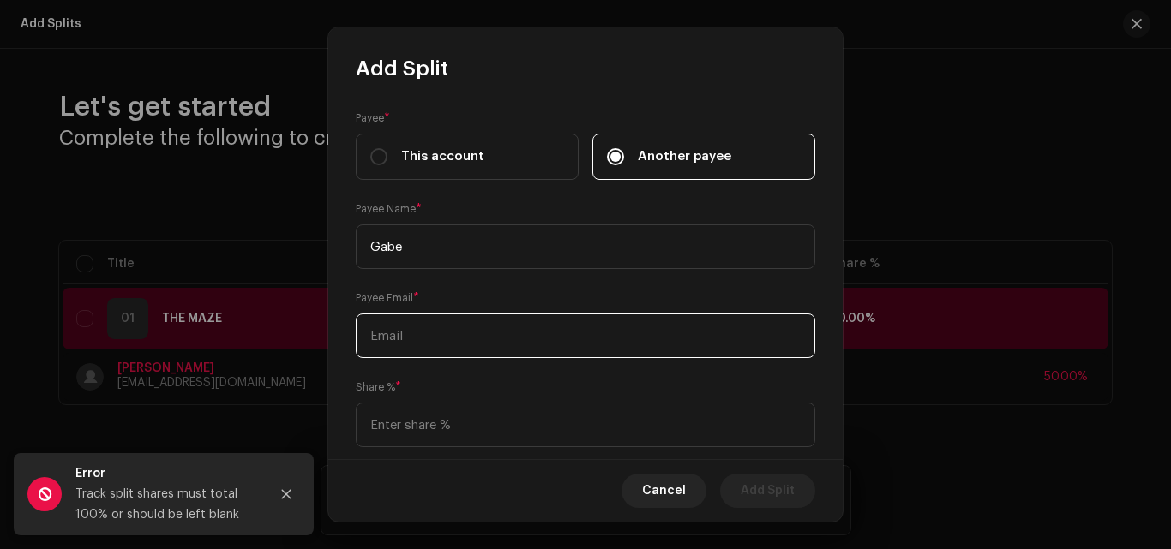
click at [452, 322] on input "text" at bounding box center [585, 336] width 459 height 45
click at [416, 340] on input "text" at bounding box center [585, 336] width 459 height 45
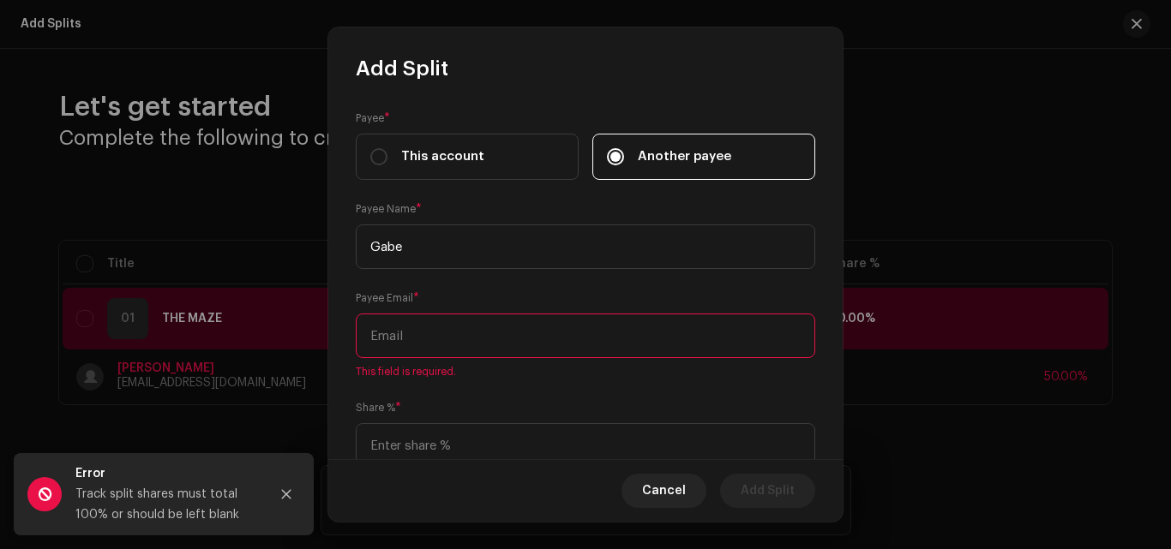
click at [456, 338] on input "text" at bounding box center [585, 336] width 459 height 45
paste input "[EMAIL_ADDRESS][DOMAIN_NAME]"
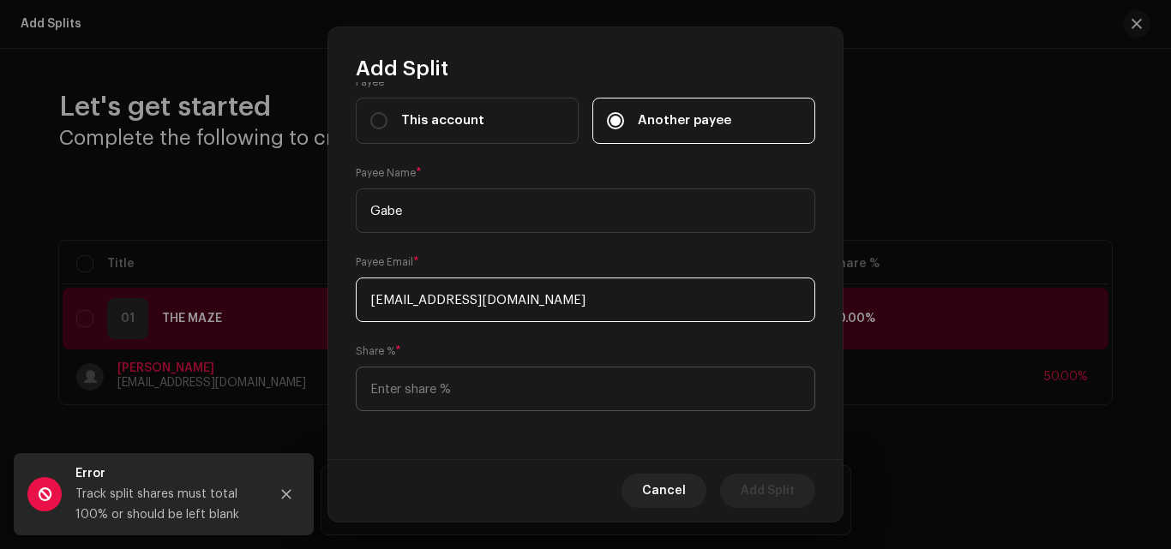
type input "[EMAIL_ADDRESS][DOMAIN_NAME]"
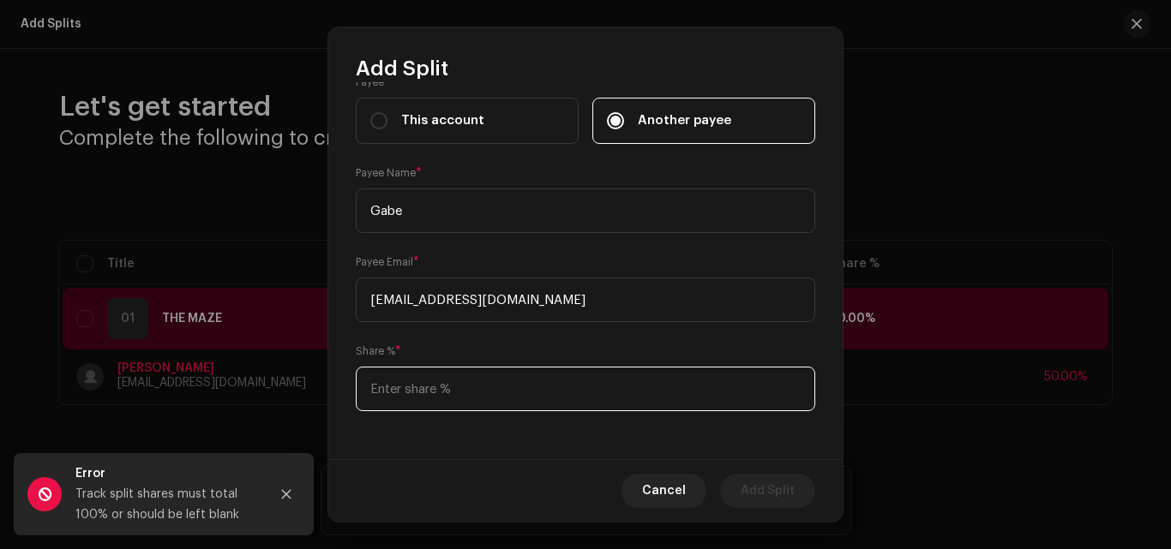
click at [644, 380] on input at bounding box center [585, 389] width 459 height 45
type input "50.00"
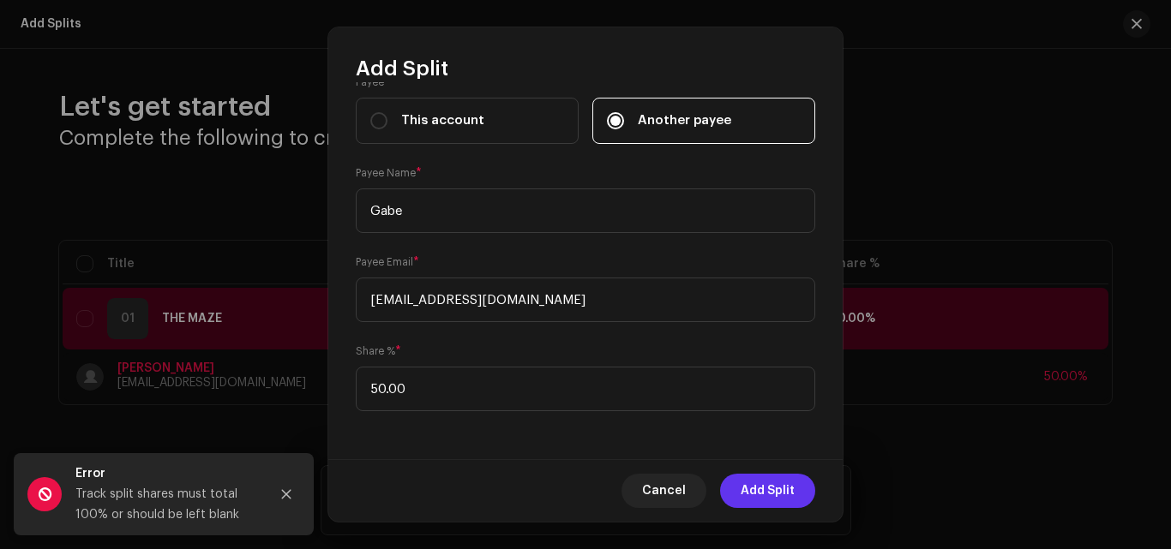
click at [759, 498] on span "Add Split" at bounding box center [767, 491] width 54 height 34
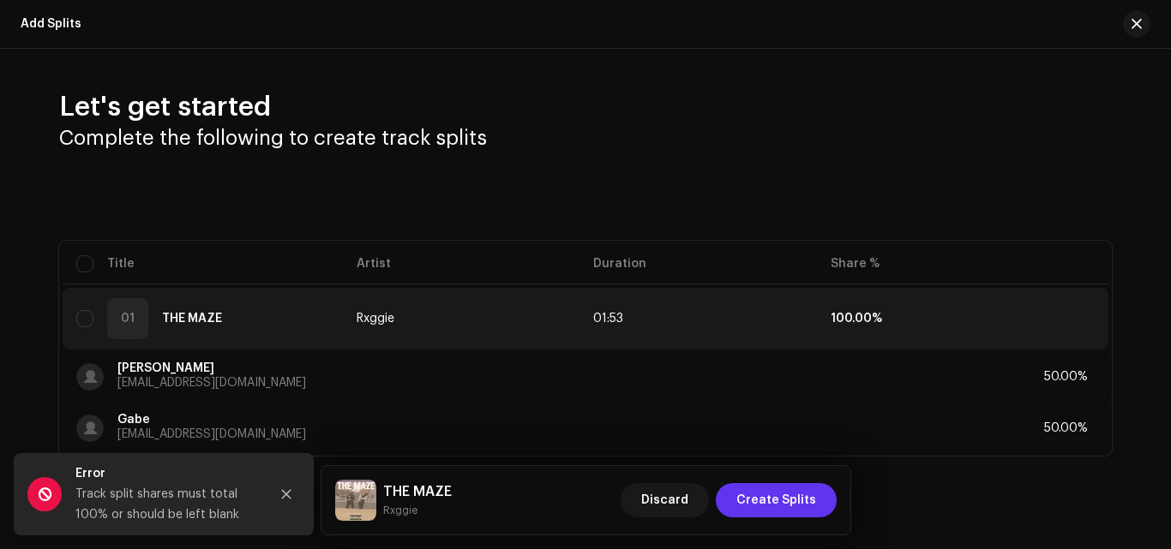
click at [796, 492] on span "Create Splits" at bounding box center [776, 500] width 80 height 34
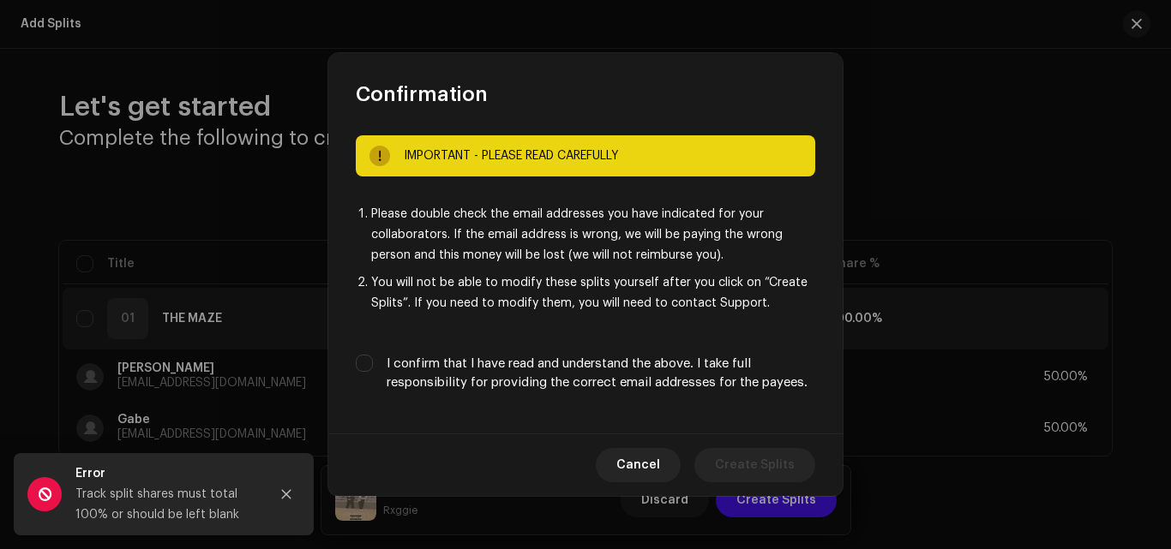
click at [373, 362] on div "I confirm that I have read and understand the above. I take full responsibility…" at bounding box center [585, 374] width 459 height 38
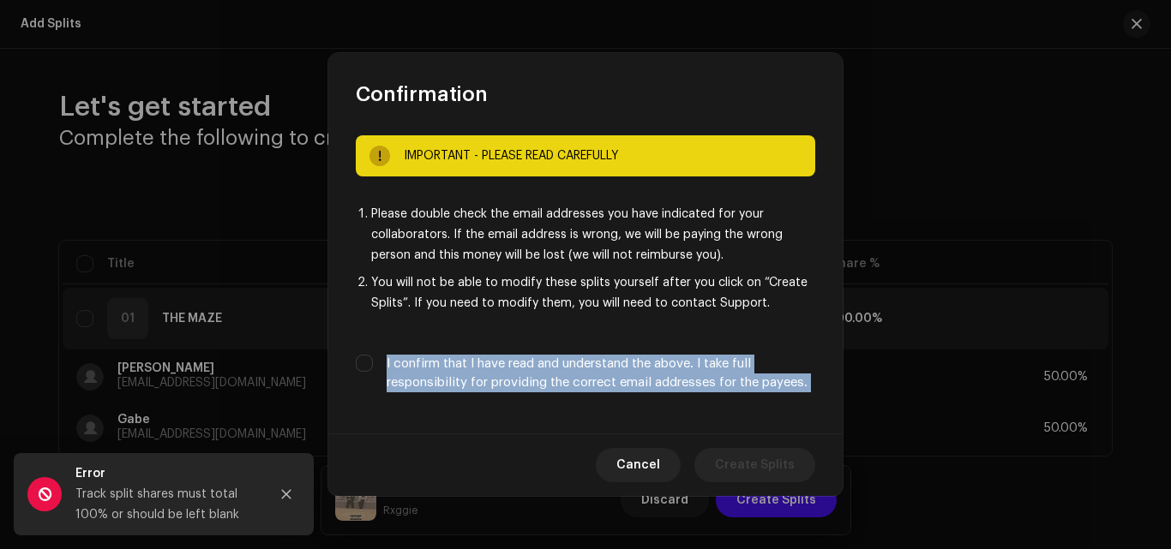
click at [373, 362] on div "I confirm that I have read and understand the above. I take full responsibility…" at bounding box center [585, 374] width 459 height 38
click at [366, 358] on input "I confirm that I have read and understand the above. I take full responsibility…" at bounding box center [364, 363] width 17 height 17
checkbox input "true"
click at [773, 470] on span "Create Splits" at bounding box center [755, 465] width 80 height 34
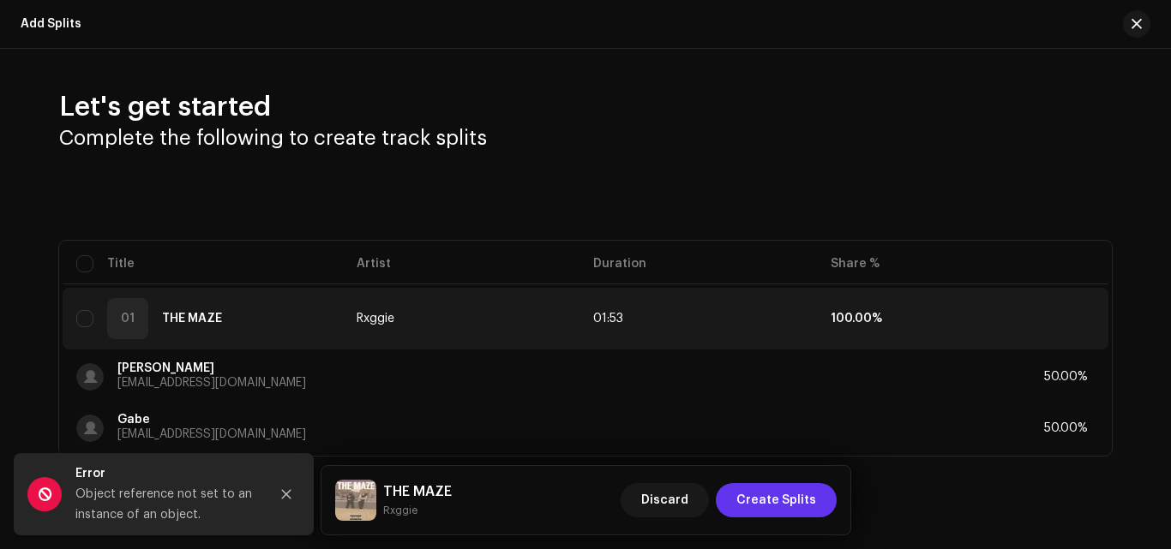
click at [778, 504] on span "Create Splits" at bounding box center [776, 500] width 80 height 34
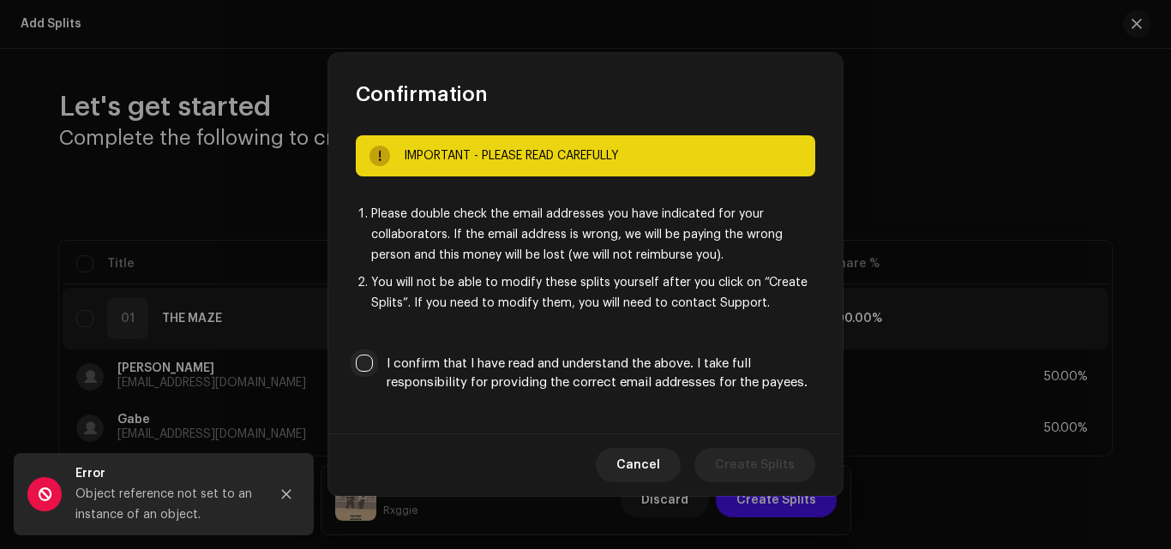
drag, startPoint x: 377, startPoint y: 368, endPoint x: 356, endPoint y: 359, distance: 23.4
click at [356, 359] on div "I confirm that I have read and understand the above. I take full responsibility…" at bounding box center [585, 374] width 459 height 38
click at [356, 359] on input "I confirm that I have read and understand the above. I take full responsibility…" at bounding box center [364, 363] width 17 height 17
checkbox input "true"
click at [769, 470] on span "Create Splits" at bounding box center [755, 465] width 80 height 34
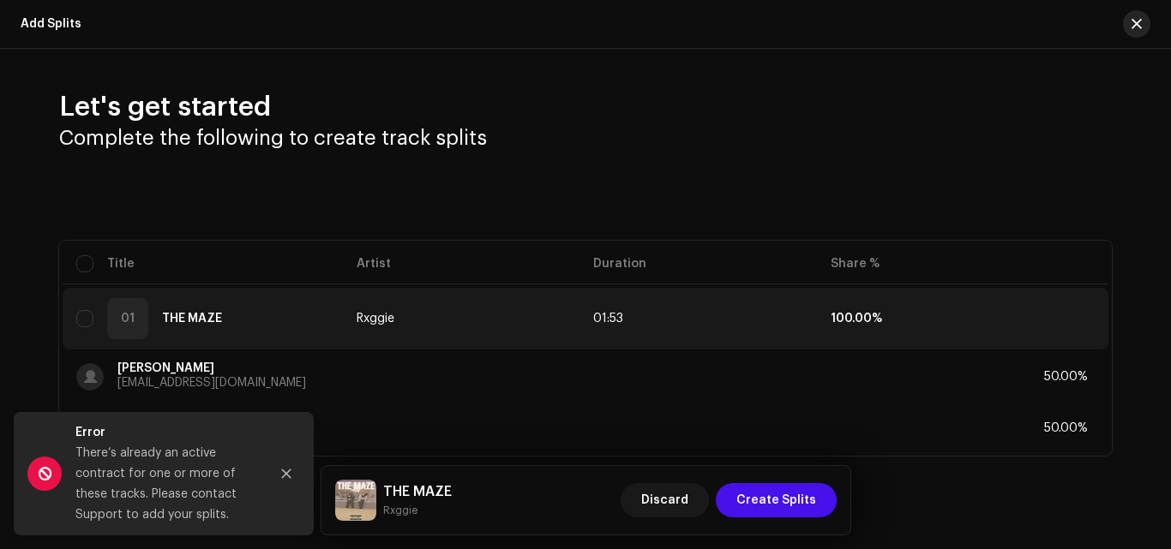
click at [1137, 20] on button "button" at bounding box center [1136, 23] width 27 height 27
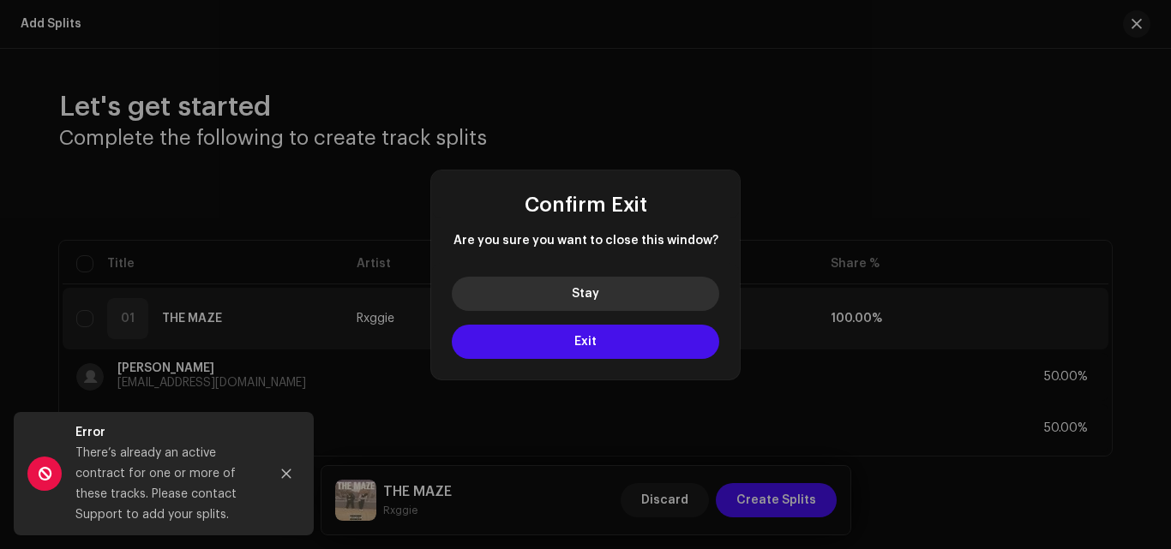
click at [667, 291] on button "Stay" at bounding box center [585, 294] width 267 height 34
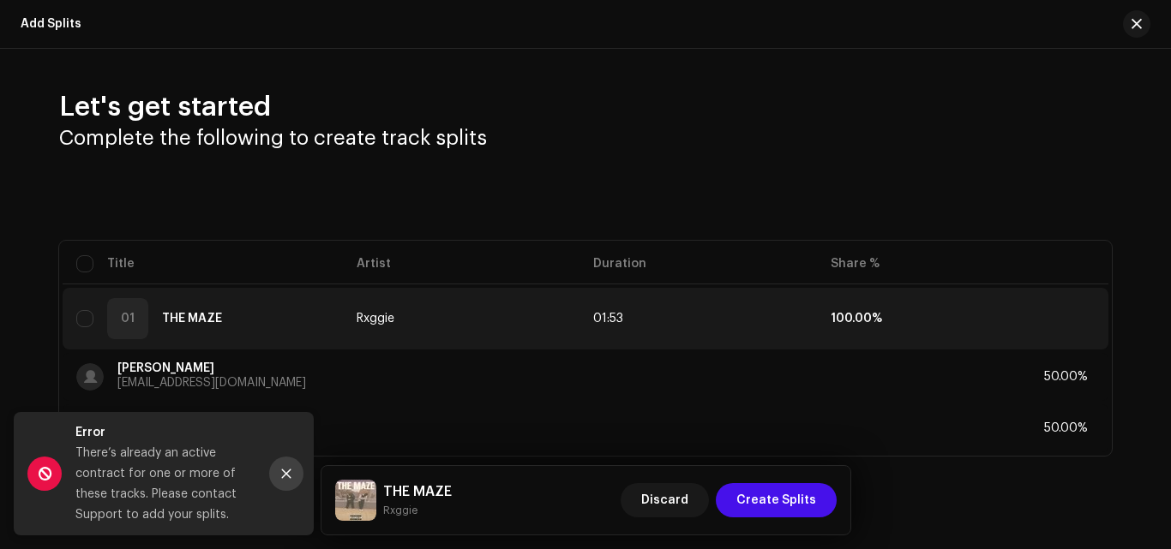
click at [284, 473] on icon "Close" at bounding box center [286, 474] width 12 height 12
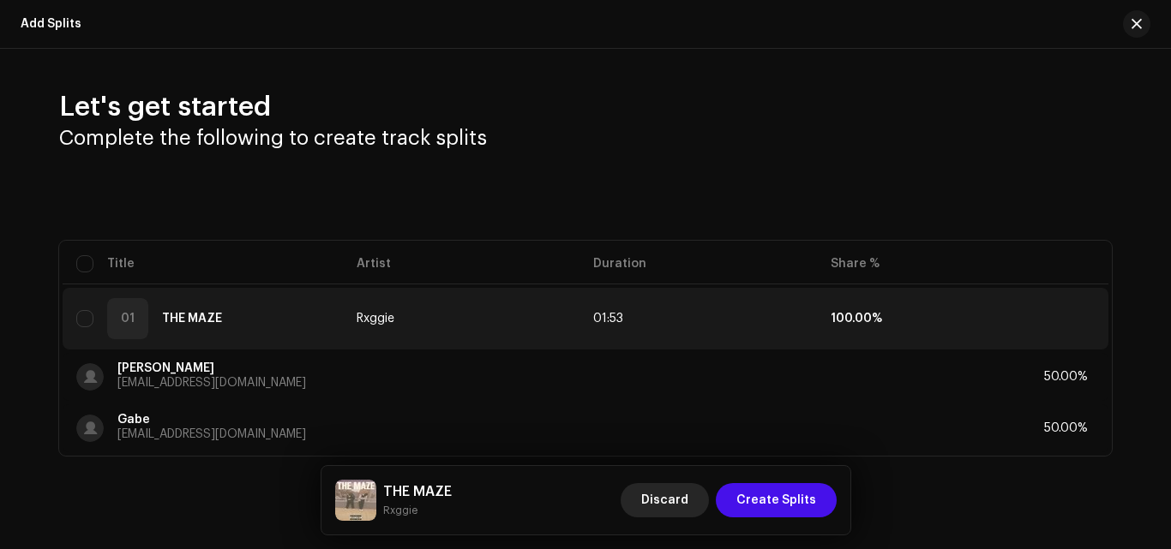
click at [656, 491] on span "Discard" at bounding box center [664, 500] width 47 height 34
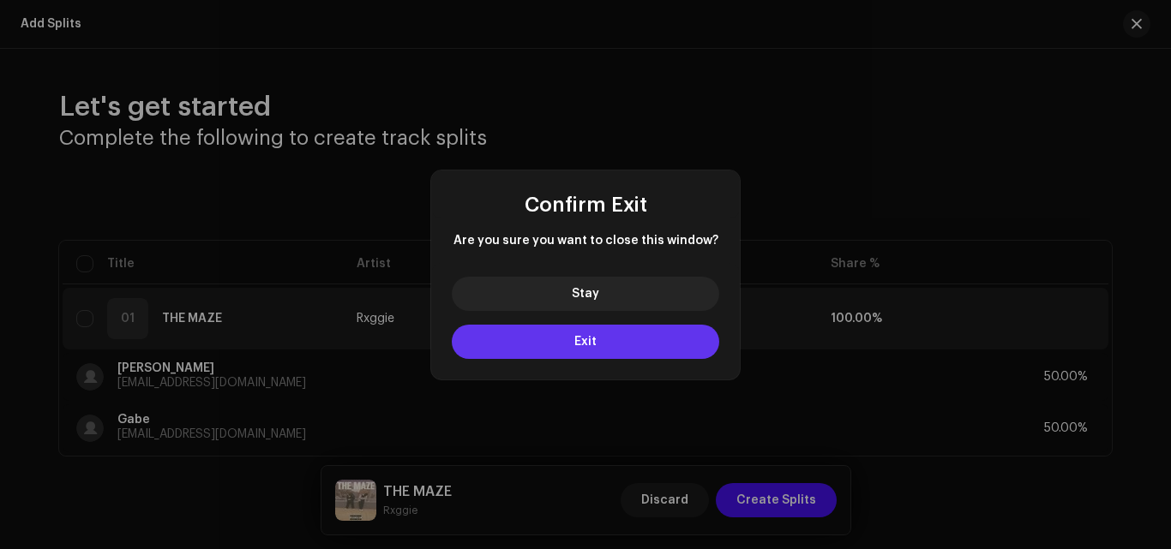
click at [656, 352] on button "Exit" at bounding box center [585, 342] width 267 height 34
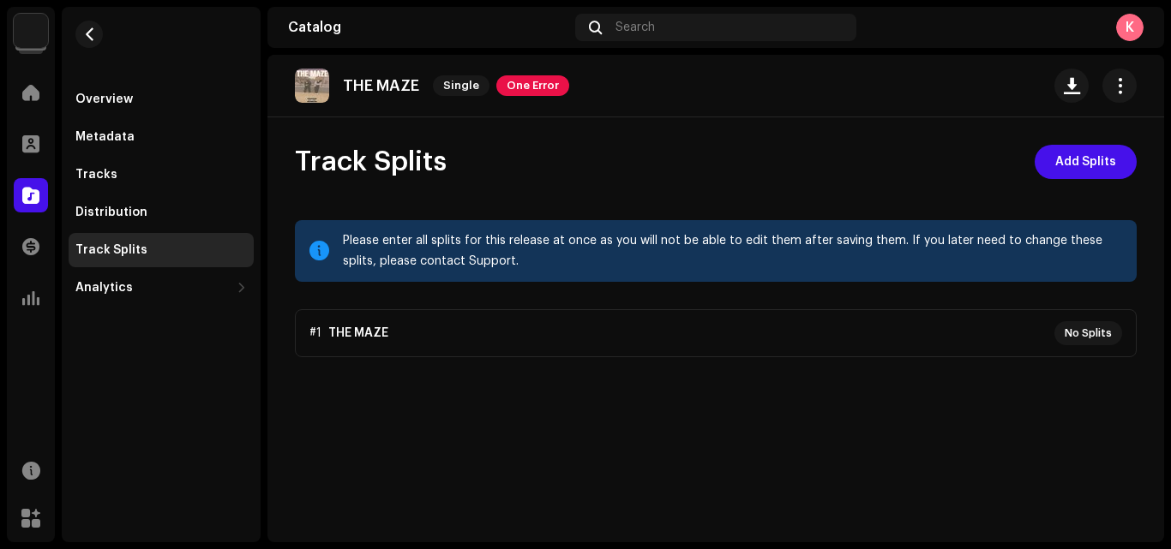
click at [1018, 326] on p-accordion "#1 THE MAZE No Splits" at bounding box center [716, 333] width 842 height 48
click at [1080, 171] on span "Add Splits" at bounding box center [1085, 162] width 61 height 34
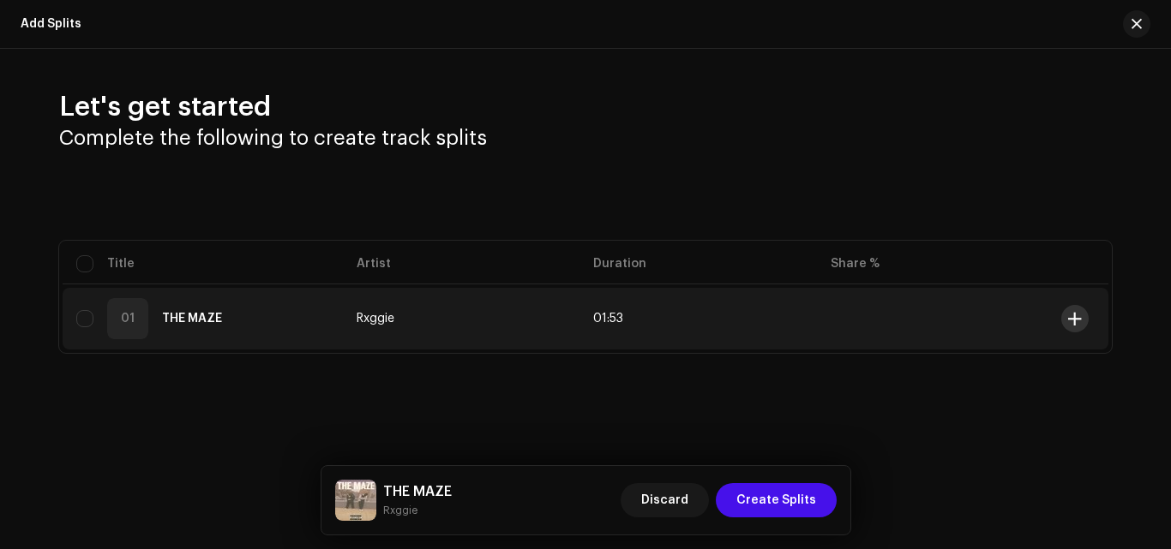
click at [1074, 319] on span at bounding box center [1074, 319] width 13 height 14
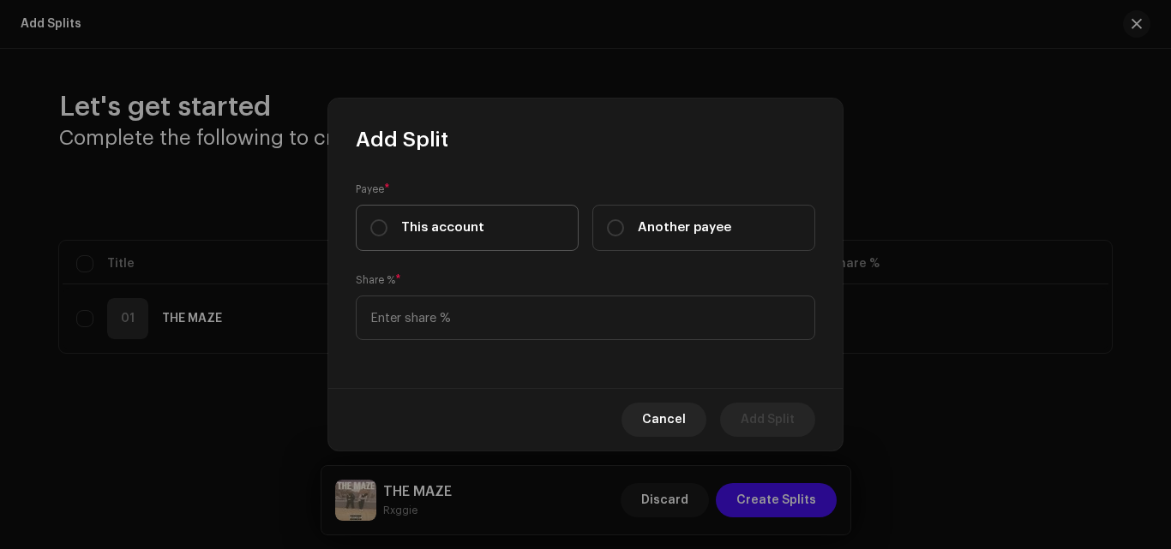
click at [493, 229] on label "This account" at bounding box center [467, 228] width 223 height 46
click at [387, 229] on input "This account" at bounding box center [378, 227] width 17 height 17
radio input "true"
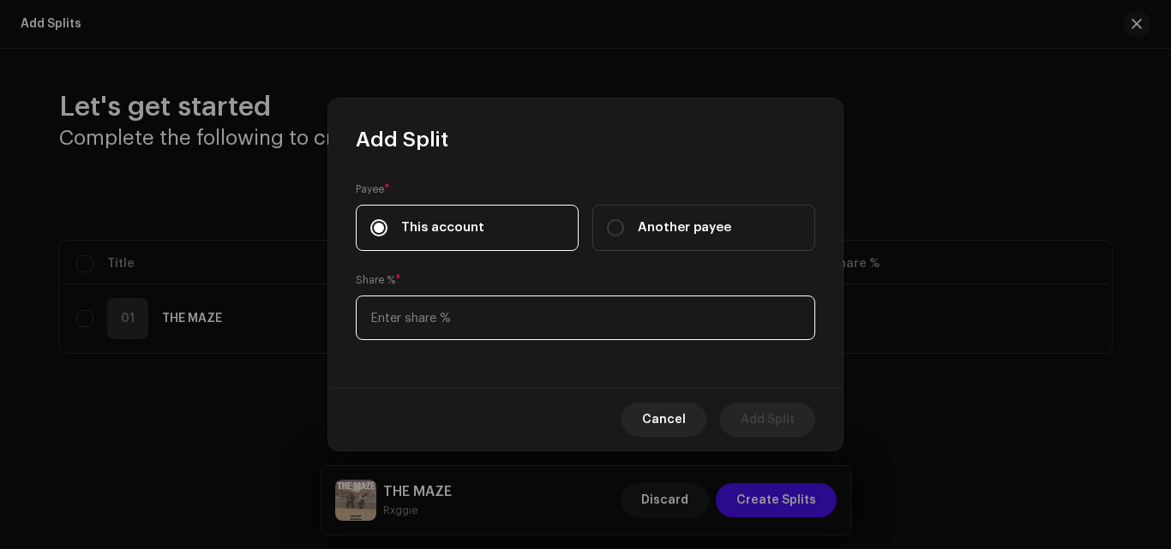
click at [448, 313] on input at bounding box center [585, 318] width 459 height 45
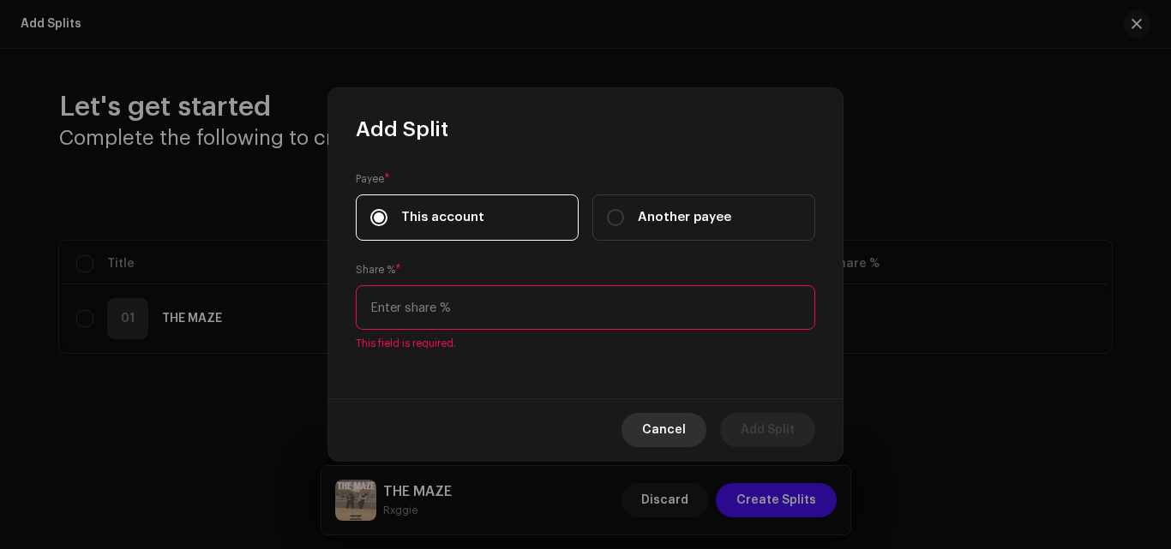
click at [657, 414] on span "Cancel" at bounding box center [664, 430] width 44 height 34
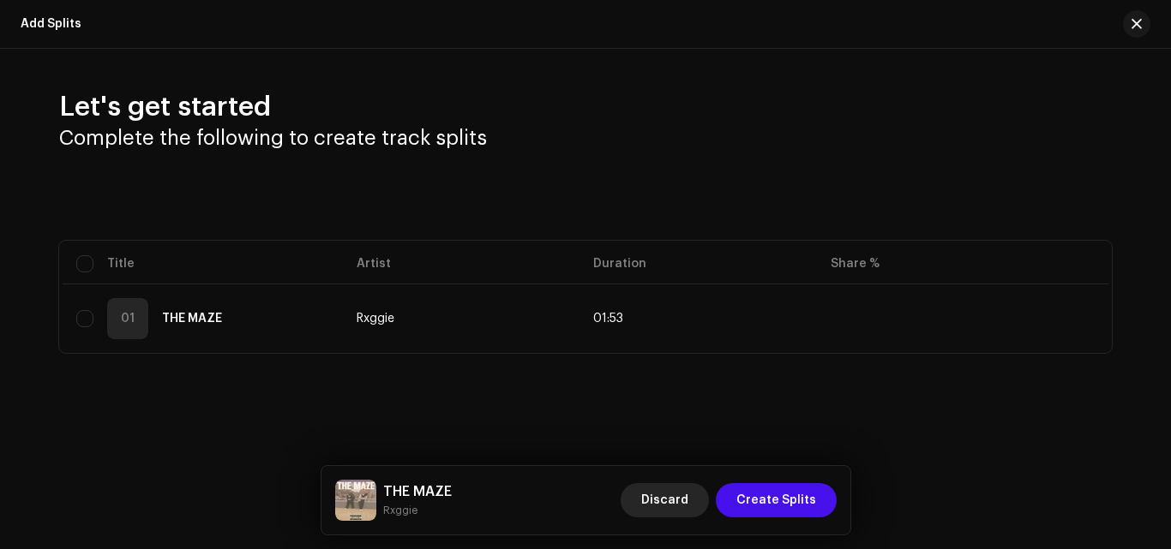
click at [663, 505] on span "Discard" at bounding box center [664, 500] width 47 height 34
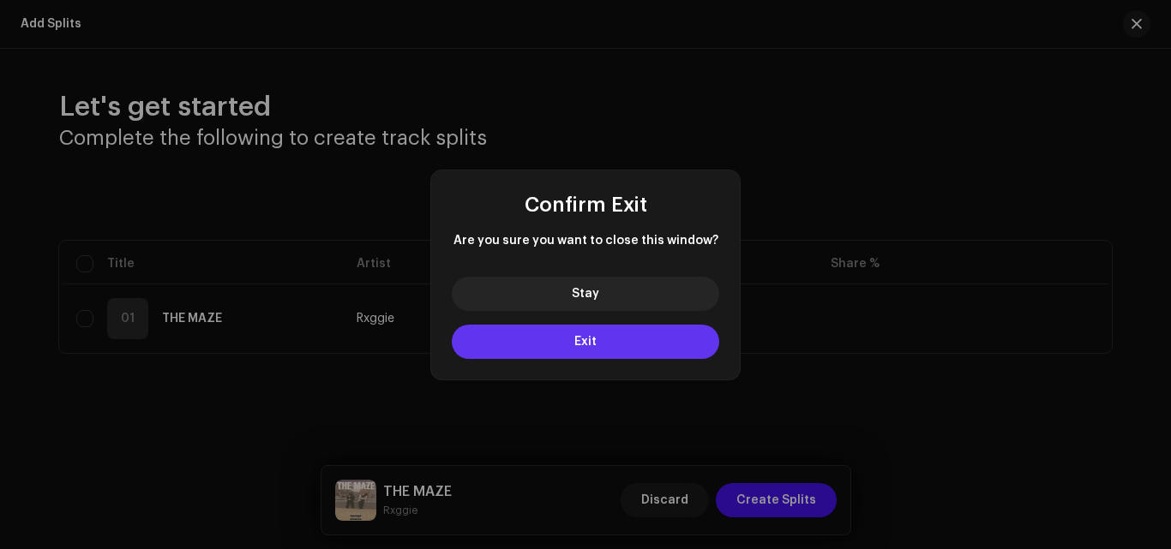
click at [590, 337] on span "Exit" at bounding box center [585, 342] width 22 height 12
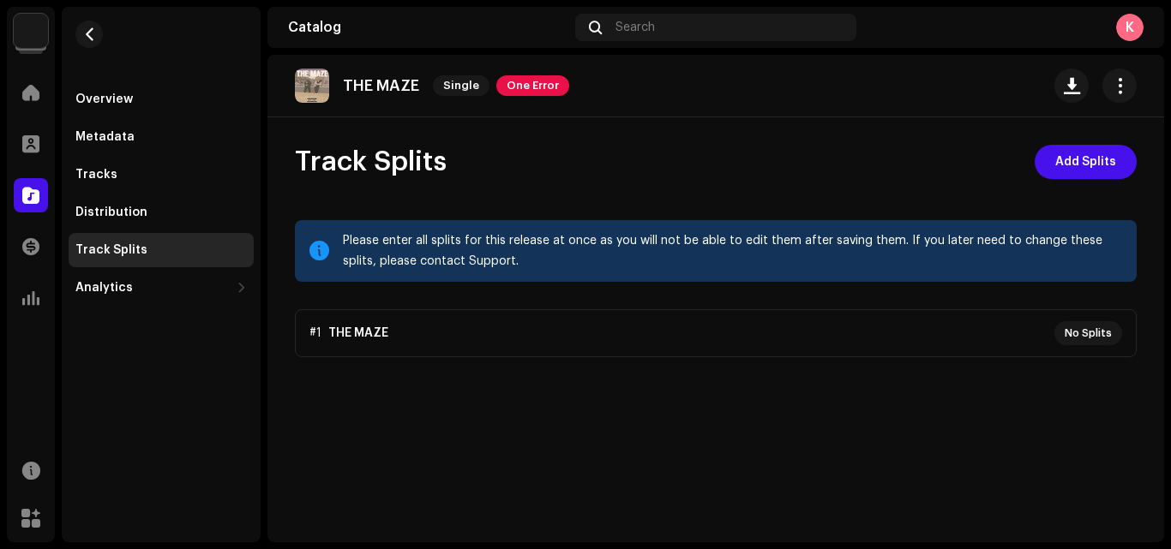
click at [164, 156] on div "Overview Metadata Tracks Distribution Track Splits Analytics Consumption Engage…" at bounding box center [161, 193] width 185 height 223
click at [138, 174] on div "Tracks" at bounding box center [160, 175] width 171 height 14
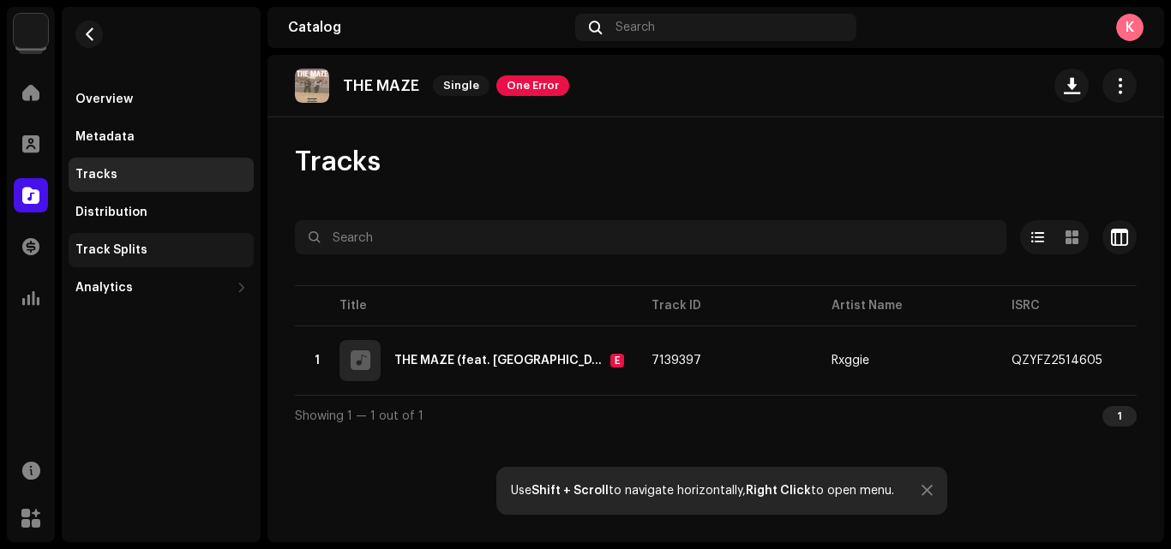
click at [171, 249] on div "Track Splits" at bounding box center [160, 250] width 171 height 14
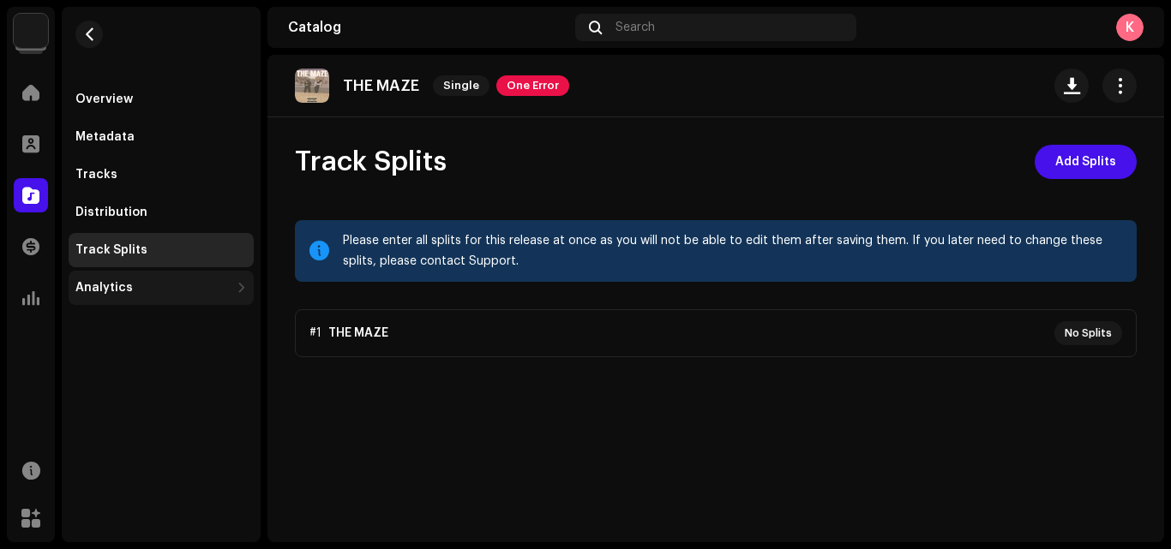
click at [138, 297] on div "Analytics" at bounding box center [161, 288] width 185 height 34
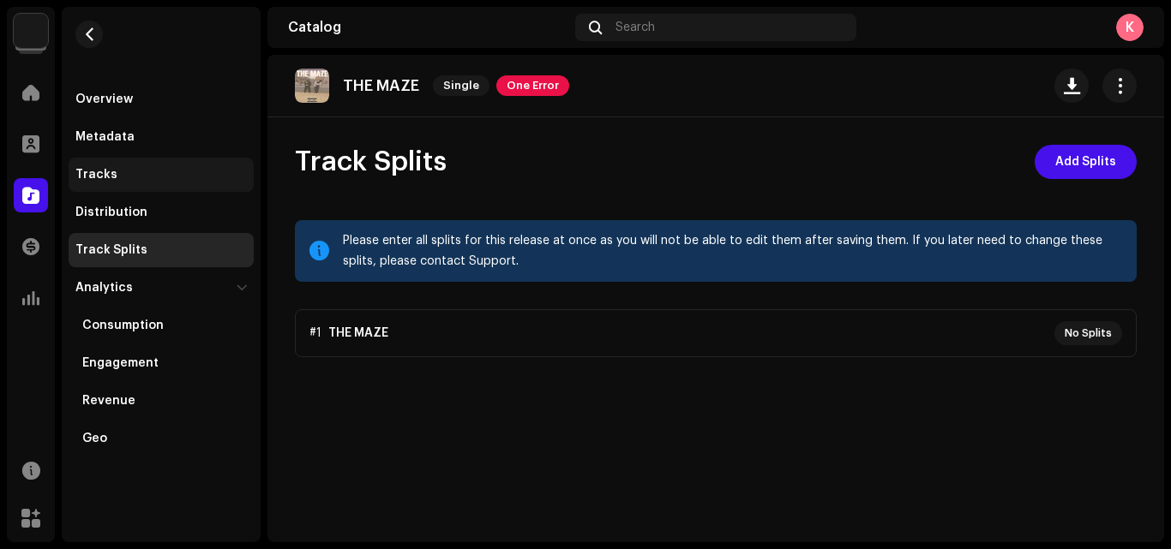
click at [164, 186] on div "Tracks" at bounding box center [161, 175] width 185 height 34
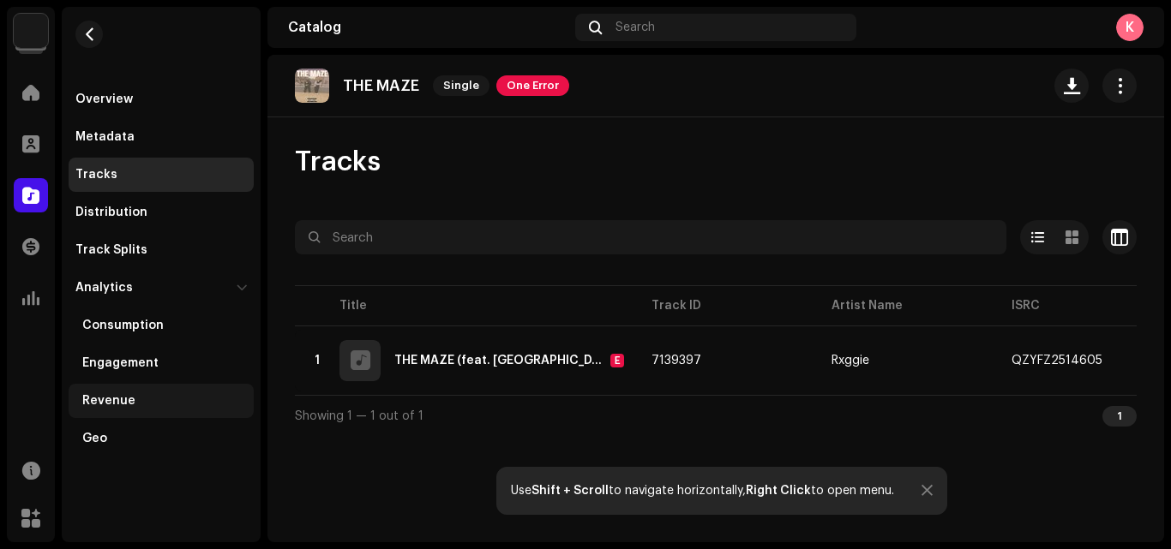
click at [132, 397] on div "Revenue" at bounding box center [164, 401] width 165 height 14
click at [130, 434] on div "Geo" at bounding box center [164, 439] width 165 height 14
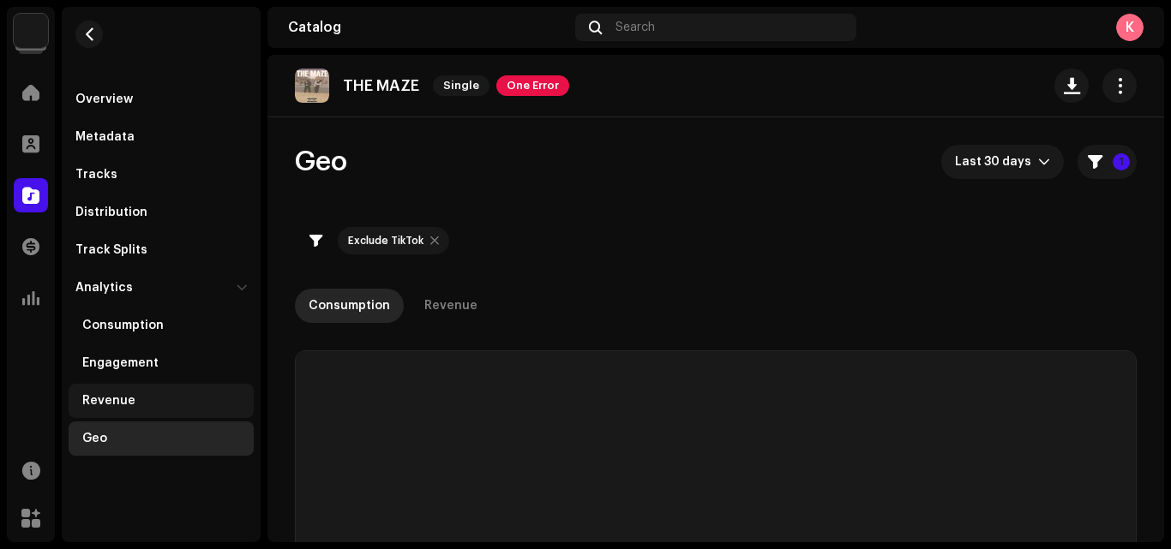
click at [152, 393] on div "Revenue" at bounding box center [161, 401] width 185 height 34
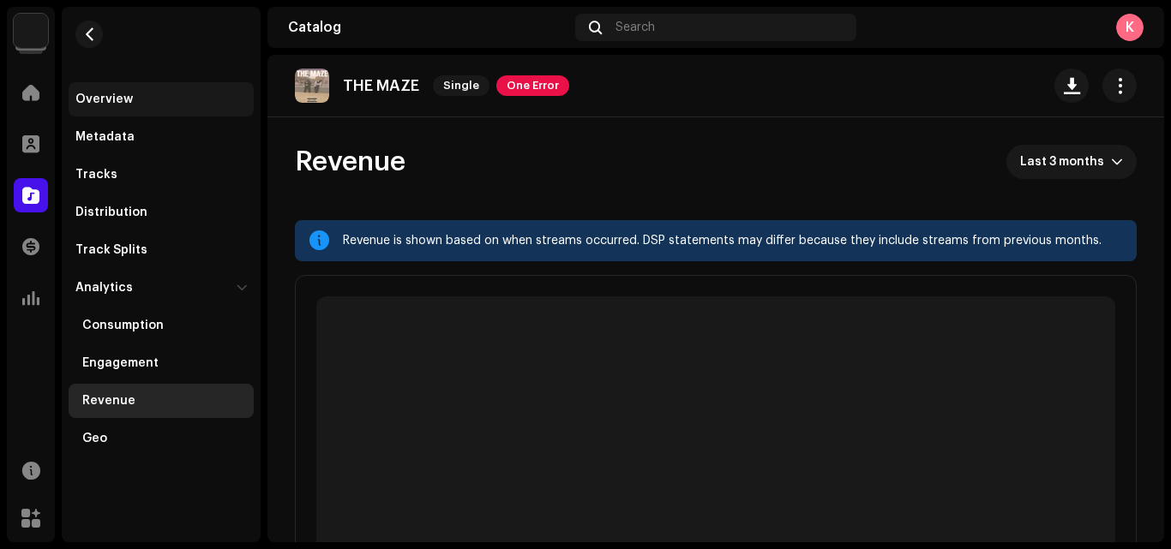
click at [141, 106] on div "Overview" at bounding box center [161, 99] width 185 height 34
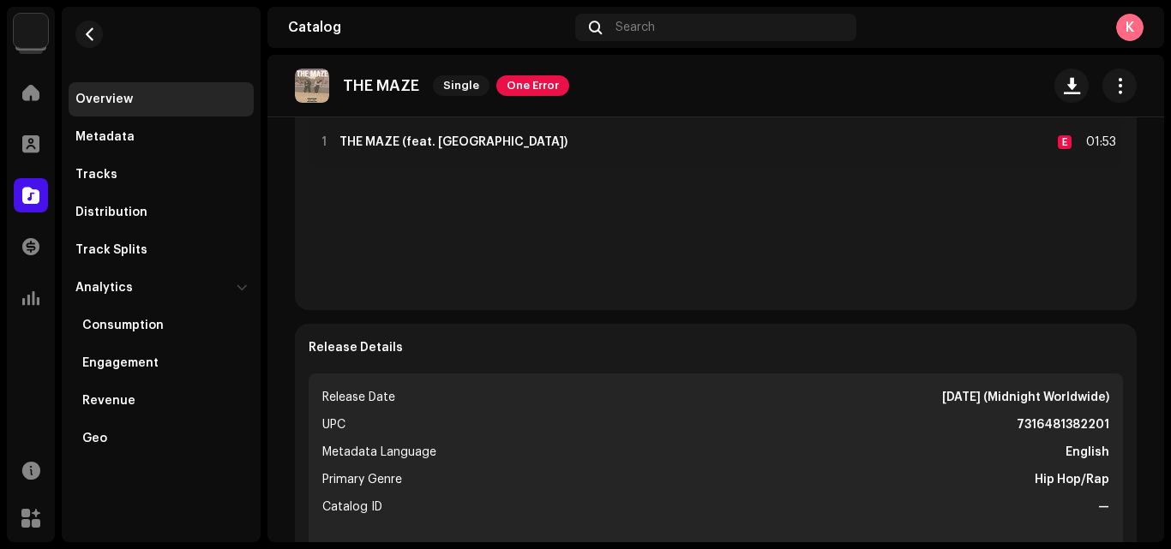
scroll to position [446, 0]
click at [158, 279] on div "Analytics" at bounding box center [161, 288] width 185 height 34
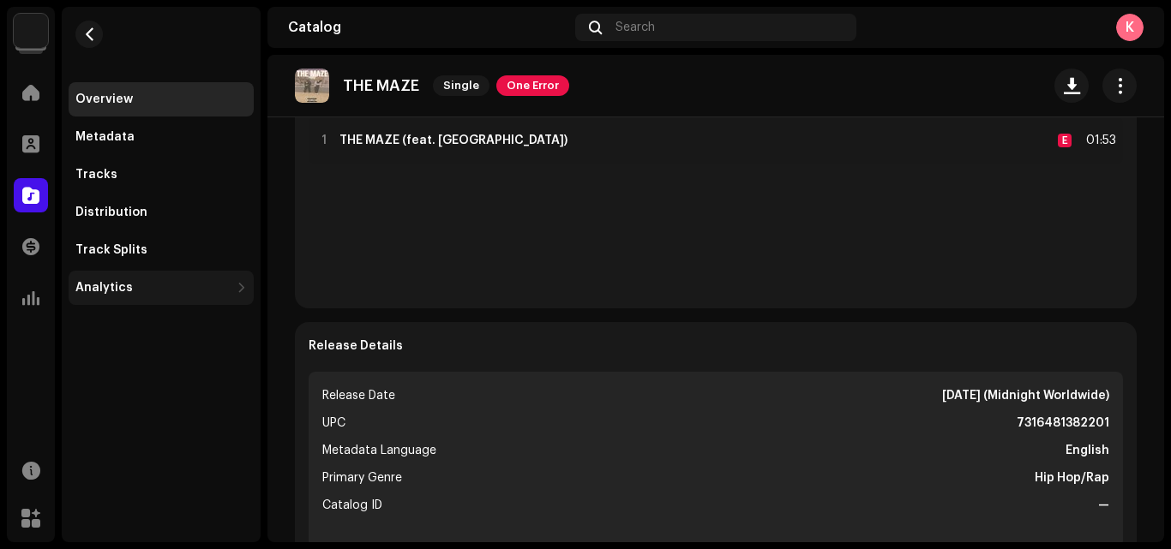
click at [120, 286] on div "Analytics" at bounding box center [103, 288] width 57 height 14
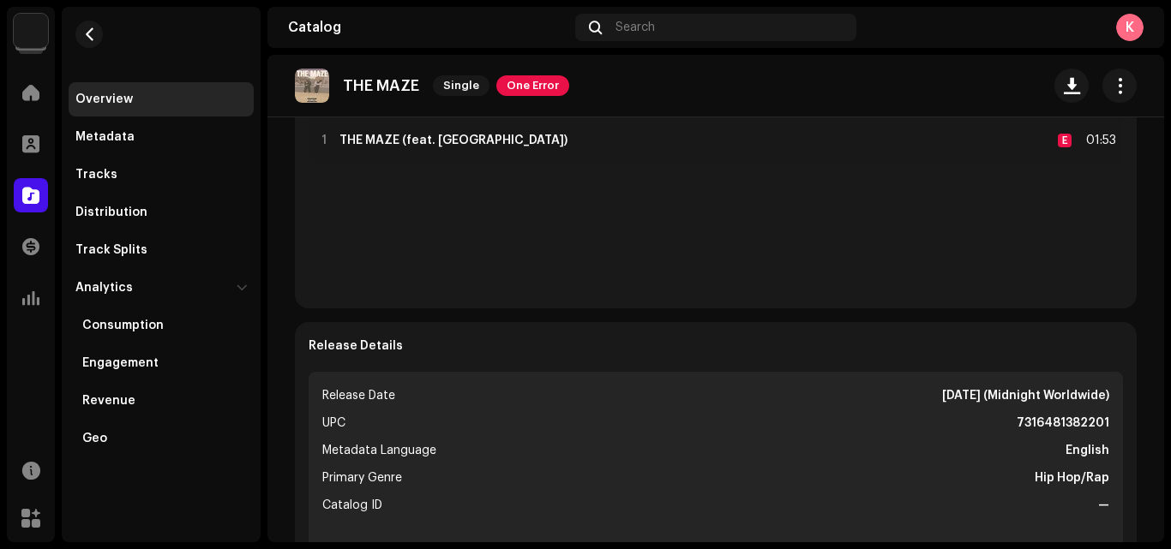
click at [51, 111] on div "Home" at bounding box center [31, 93] width 48 height 48
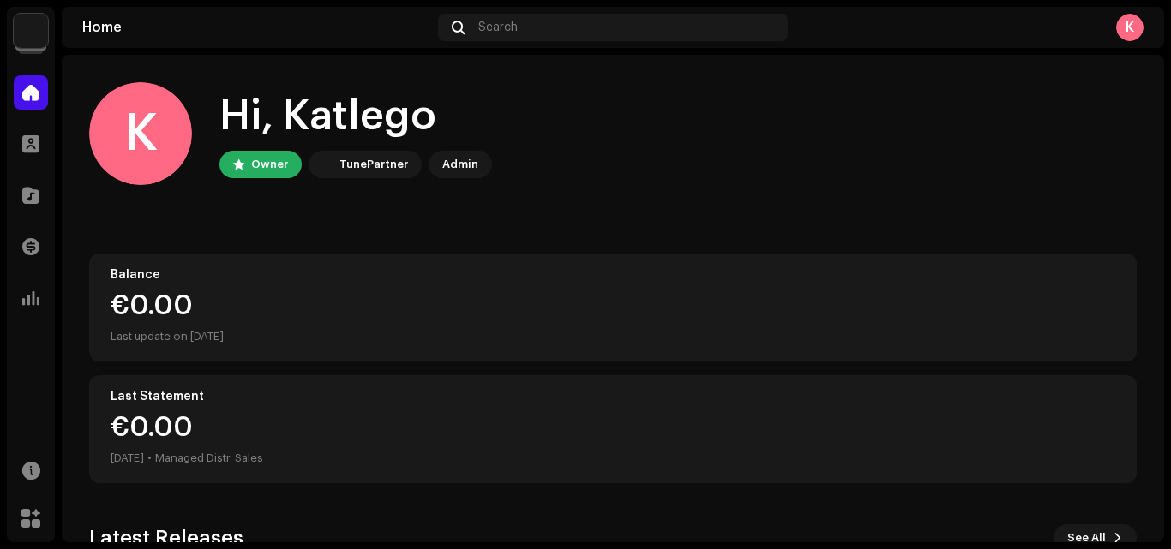
drag, startPoint x: 1170, startPoint y: 158, endPoint x: 1170, endPoint y: 193, distance: 35.1
click at [1170, 193] on div "YvngKat Home Profile Catalog Transactions Analytics Resources Marketplace YvngK…" at bounding box center [585, 274] width 1171 height 549
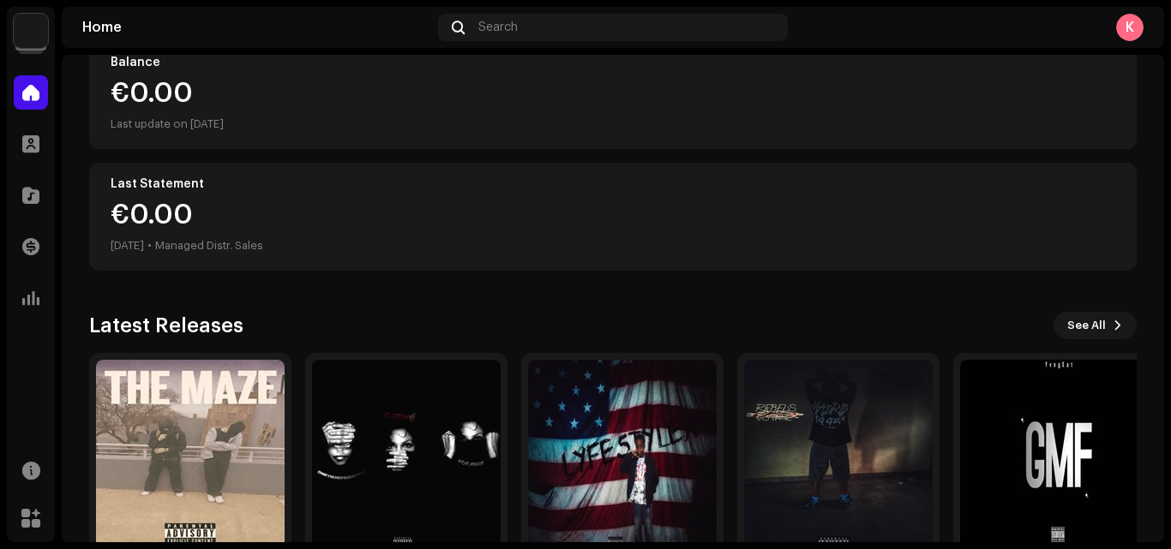
scroll to position [297, 0]
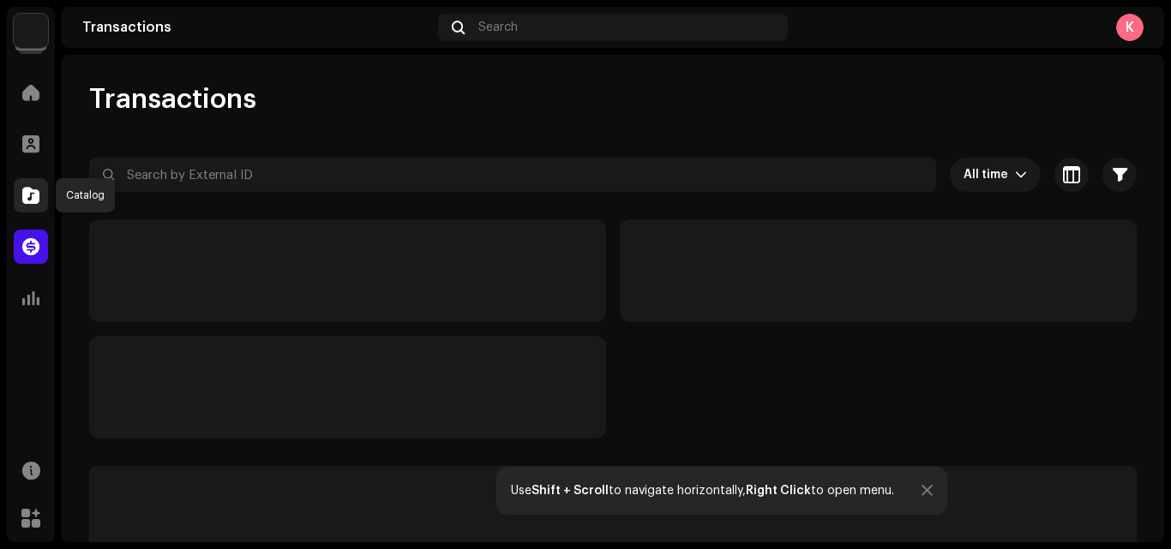
click at [25, 183] on div at bounding box center [31, 195] width 34 height 34
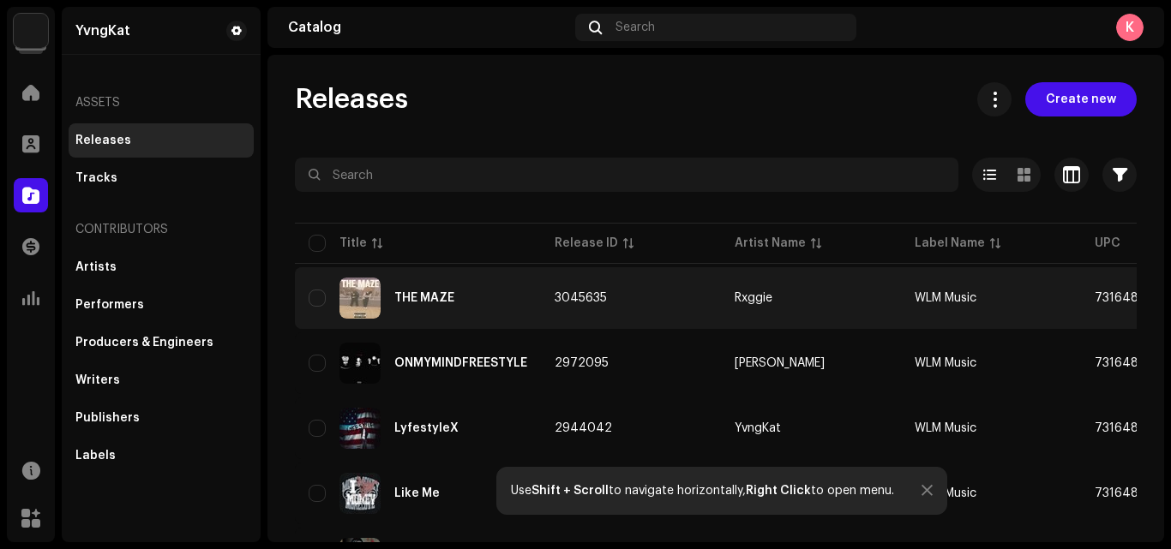
click at [373, 288] on img at bounding box center [359, 298] width 41 height 41
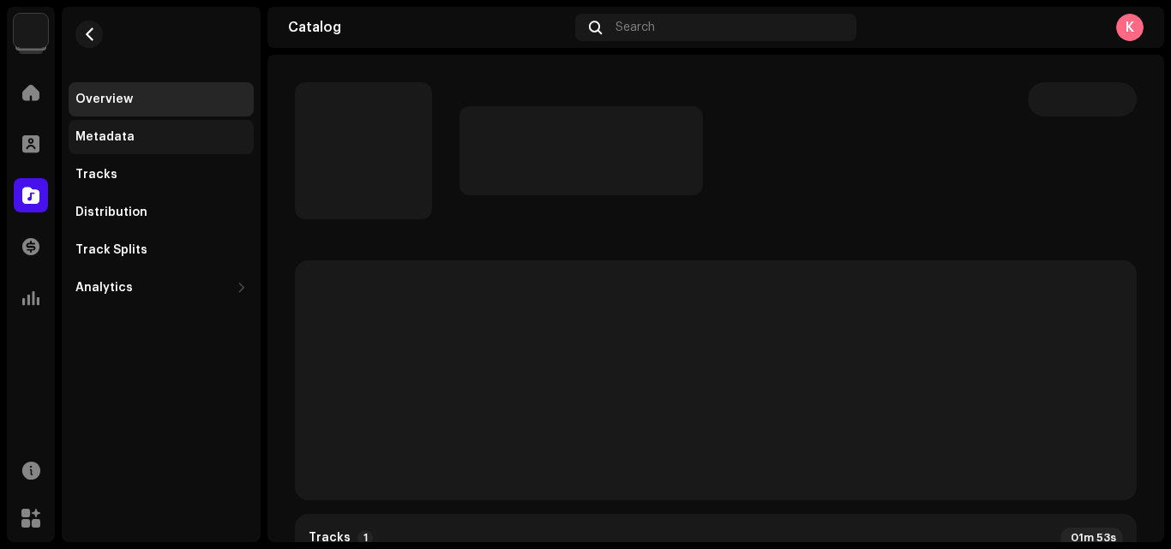
click at [87, 146] on div "Metadata" at bounding box center [161, 137] width 185 height 34
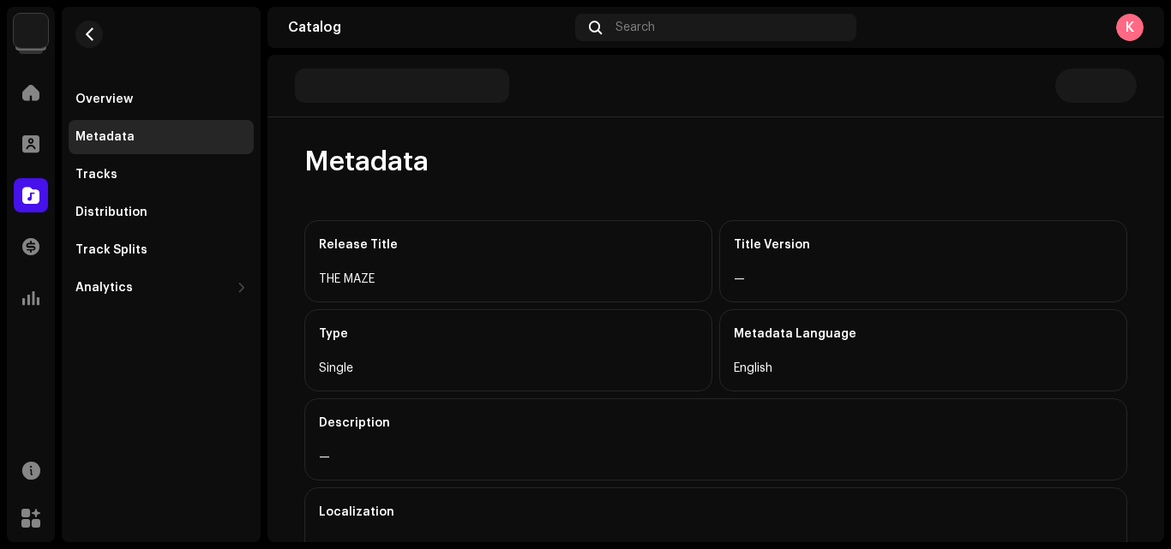
drag, startPoint x: 1152, startPoint y: 142, endPoint x: 1159, endPoint y: 267, distance: 125.3
click at [1159, 267] on div "Metadata Release Title THE MAZE Title Version — Type Single Metadata Language E…" at bounding box center [715, 299] width 896 height 488
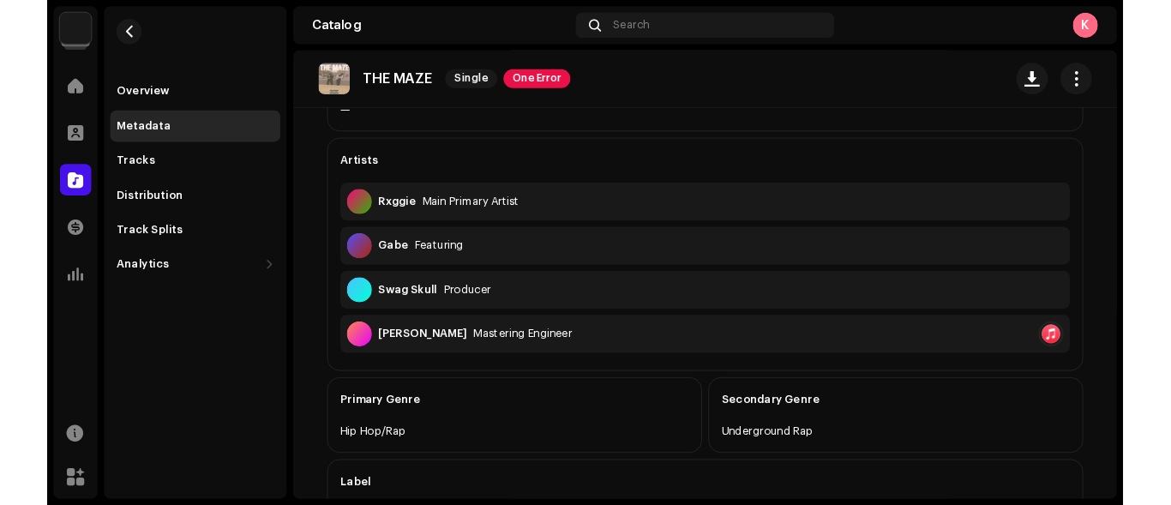
scroll to position [706, 0]
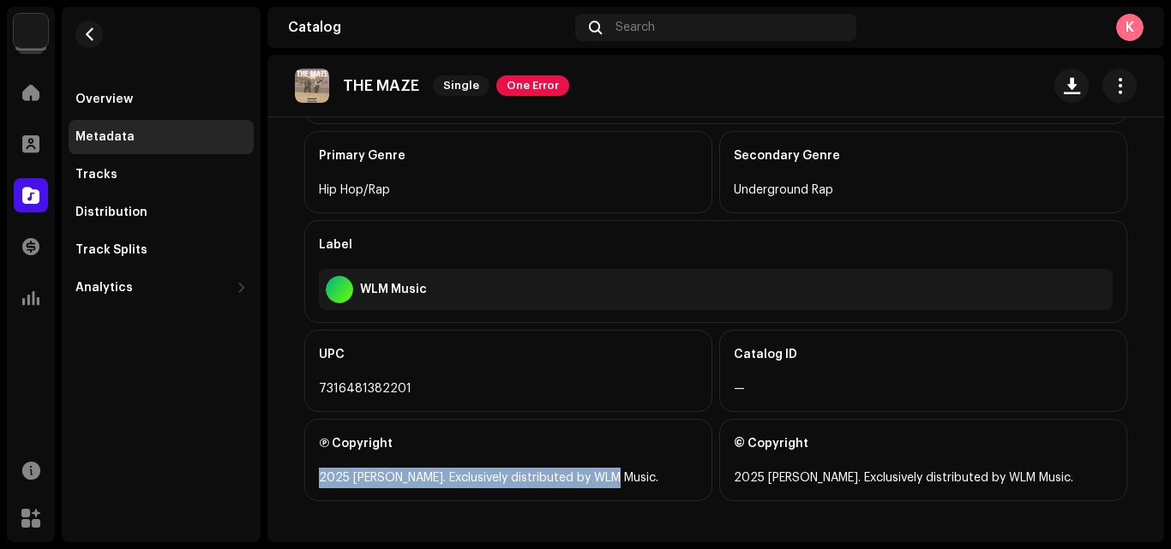
drag, startPoint x: 314, startPoint y: 471, endPoint x: 618, endPoint y: 481, distance: 304.4
click at [618, 481] on div "2025 [PERSON_NAME]. Exclusively distributed by WLM Music." at bounding box center [508, 478] width 379 height 21
copy div "2025 [PERSON_NAME]. Exclusively distributed by WLM Music."
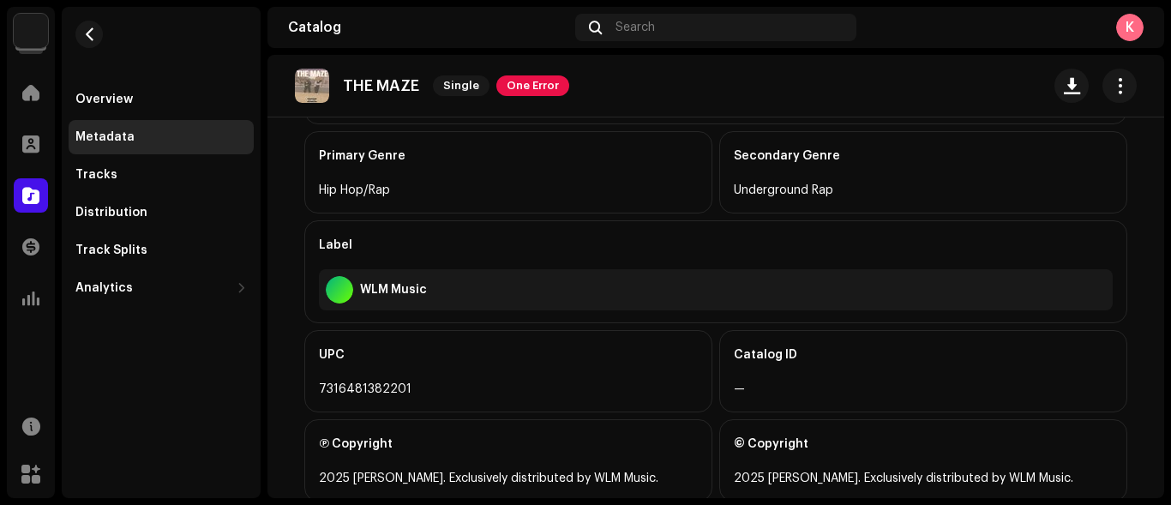
click at [231, 44] on div "Overview Metadata Tracks Distribution Track Splits Analytics Consumption Engage…" at bounding box center [161, 156] width 199 height 298
click at [325, 245] on div "Label" at bounding box center [716, 245] width 794 height 48
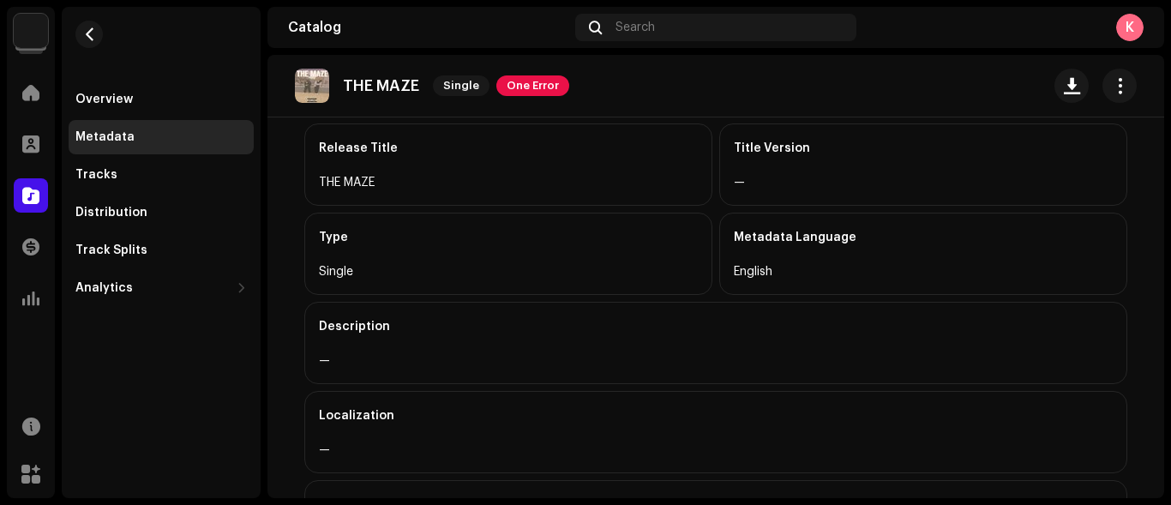
scroll to position [0, 0]
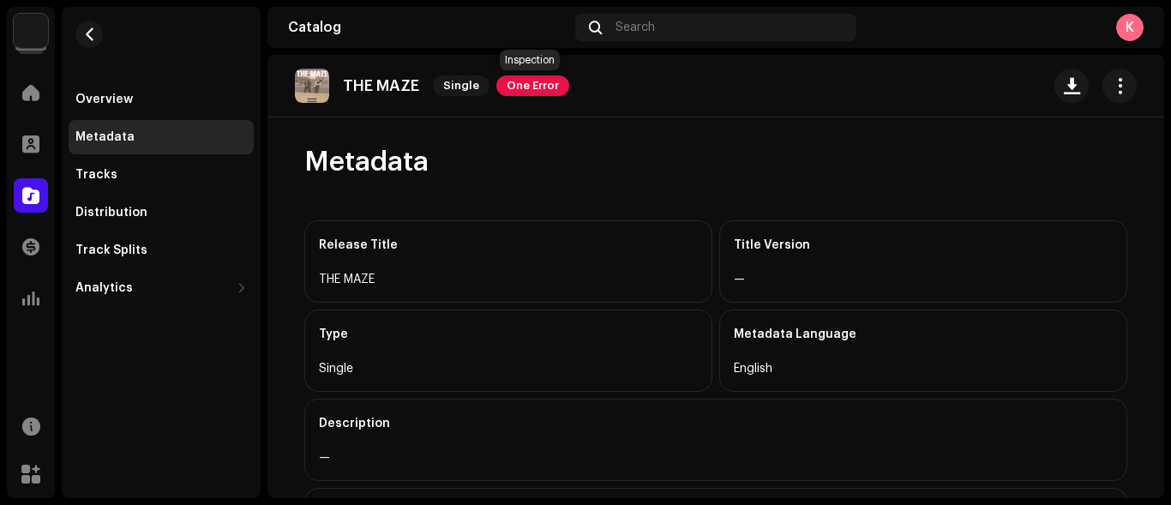
click at [522, 84] on span "One Error" at bounding box center [532, 85] width 73 height 21
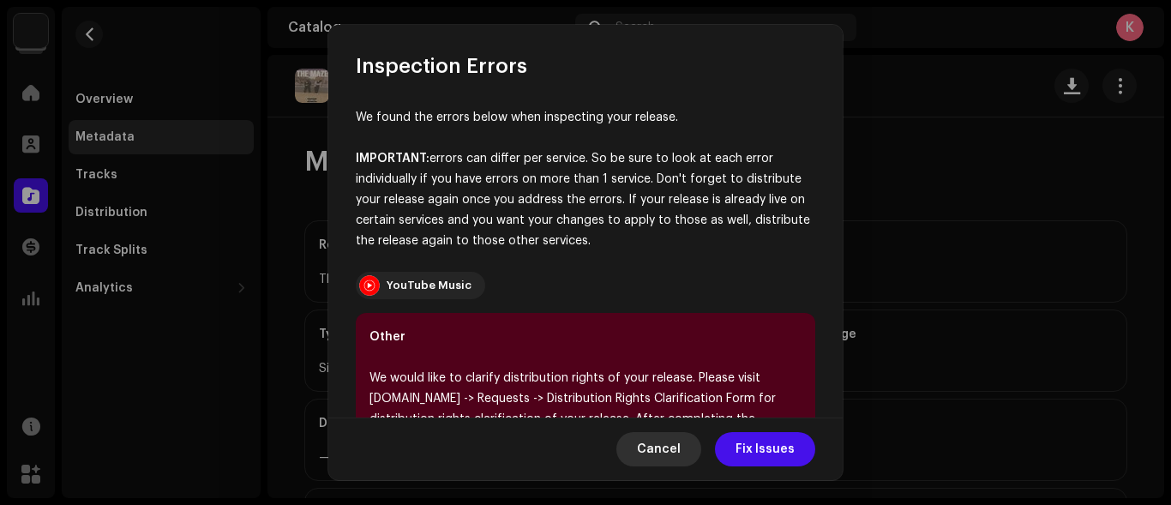
click at [676, 442] on span "Cancel" at bounding box center [659, 449] width 44 height 34
